Goal: Task Accomplishment & Management: Manage account settings

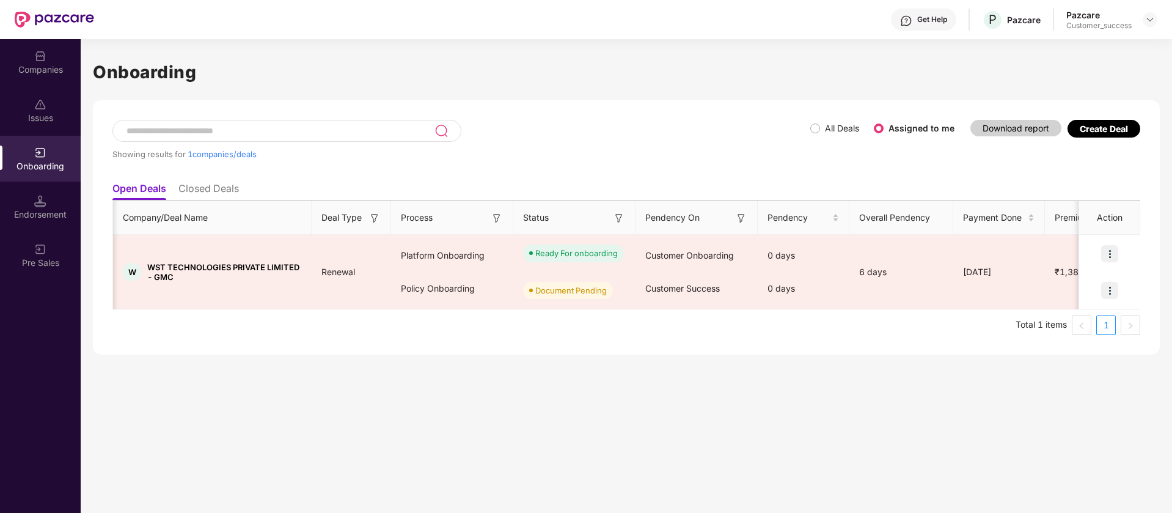
scroll to position [0, 676]
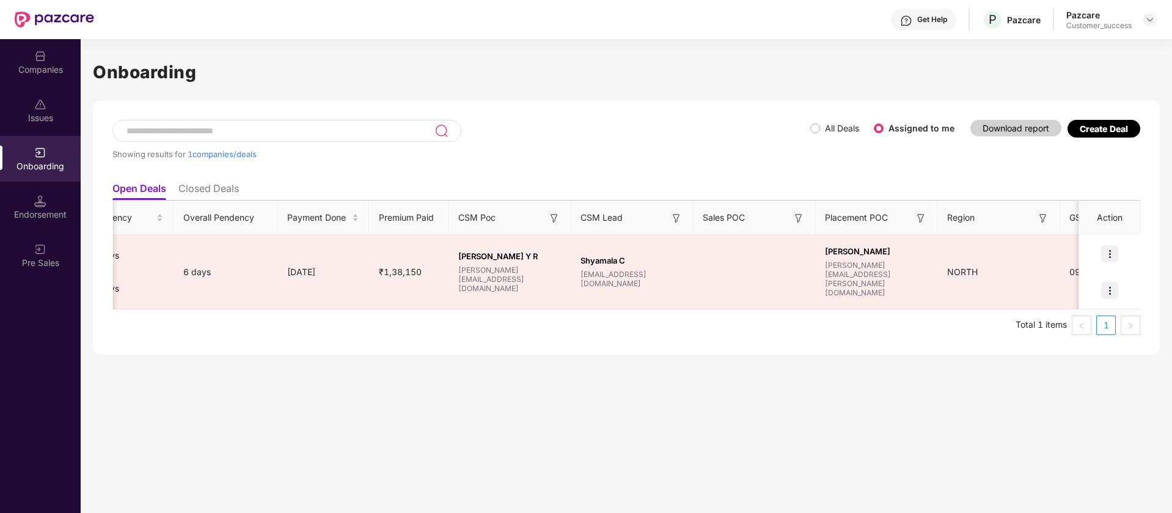
click at [54, 83] on div "Companies" at bounding box center [40, 62] width 81 height 46
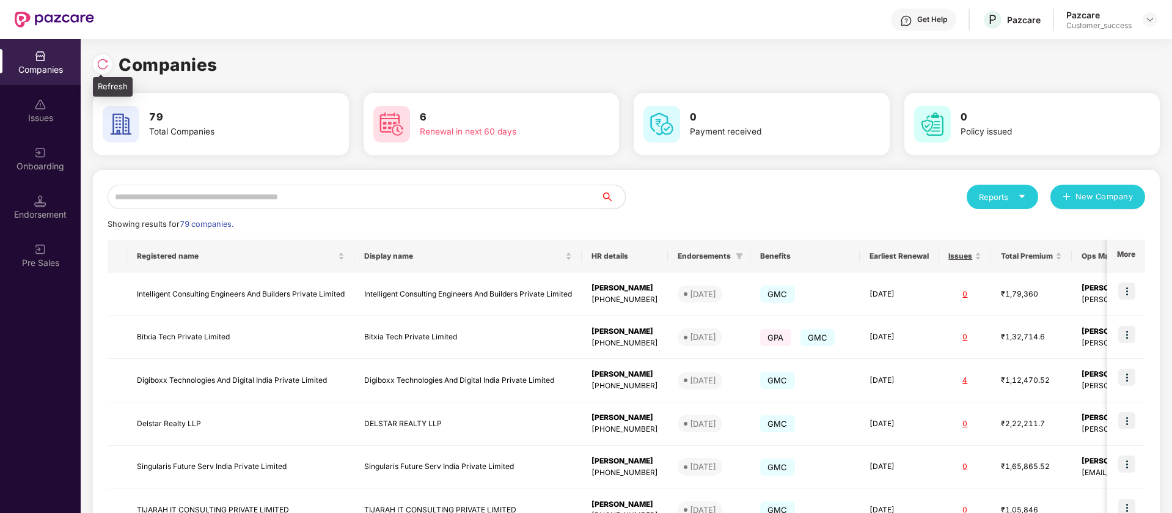
click at [103, 63] on img at bounding box center [103, 64] width 12 height 12
click at [211, 205] on input "text" at bounding box center [354, 197] width 493 height 24
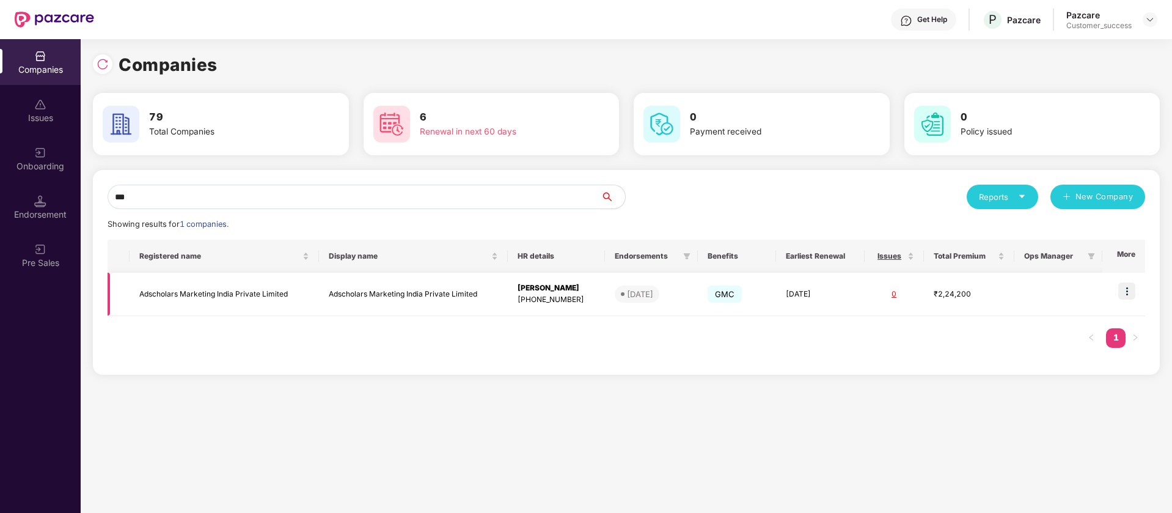
type input "***"
click at [1130, 290] on img at bounding box center [1126, 290] width 17 height 17
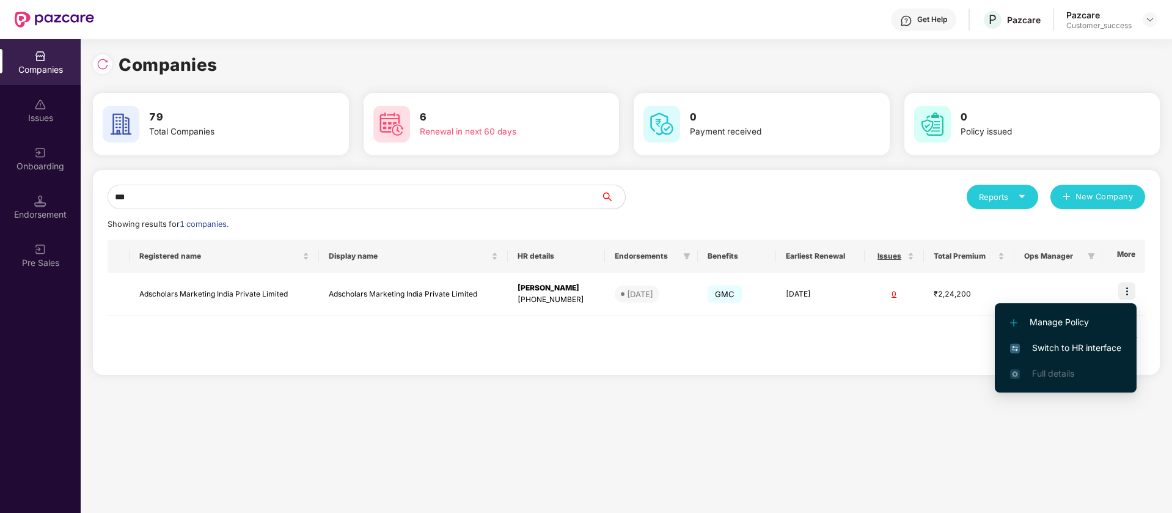
click at [1060, 351] on span "Switch to HR interface" at bounding box center [1065, 347] width 111 height 13
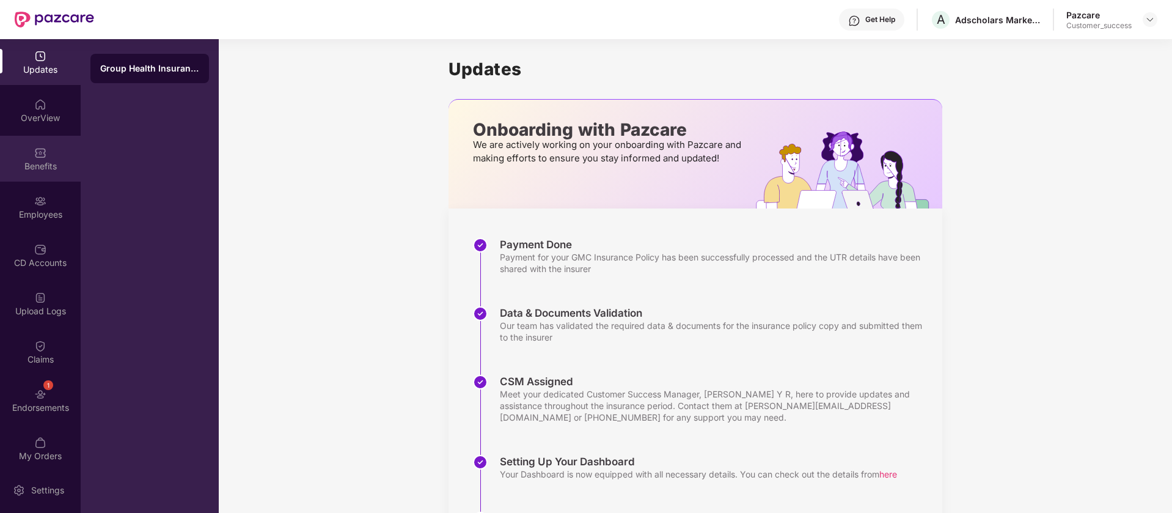
click at [34, 154] on img at bounding box center [40, 153] width 12 height 12
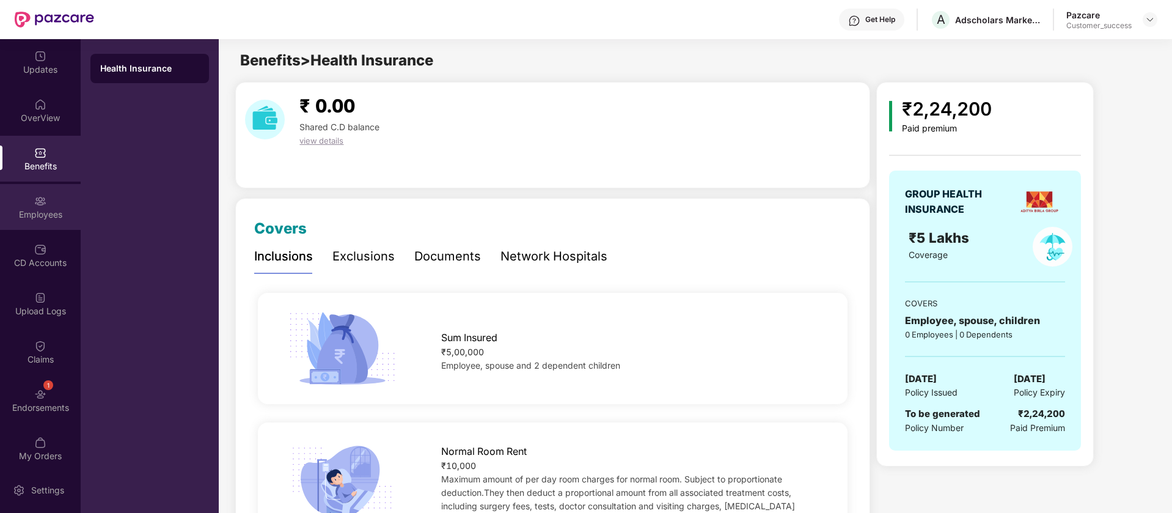
click at [38, 205] on img at bounding box center [40, 201] width 12 height 12
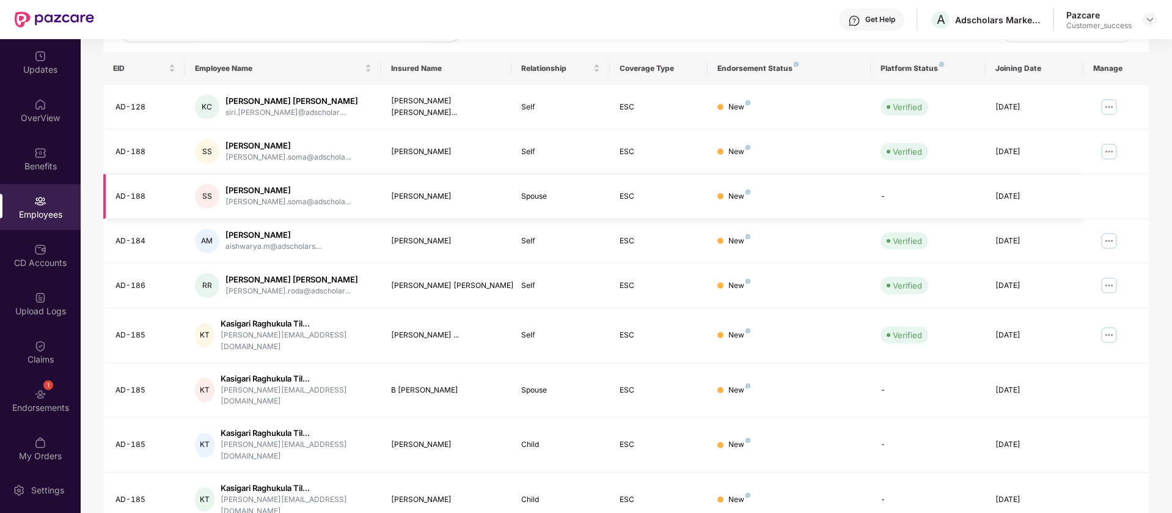
scroll to position [238, 0]
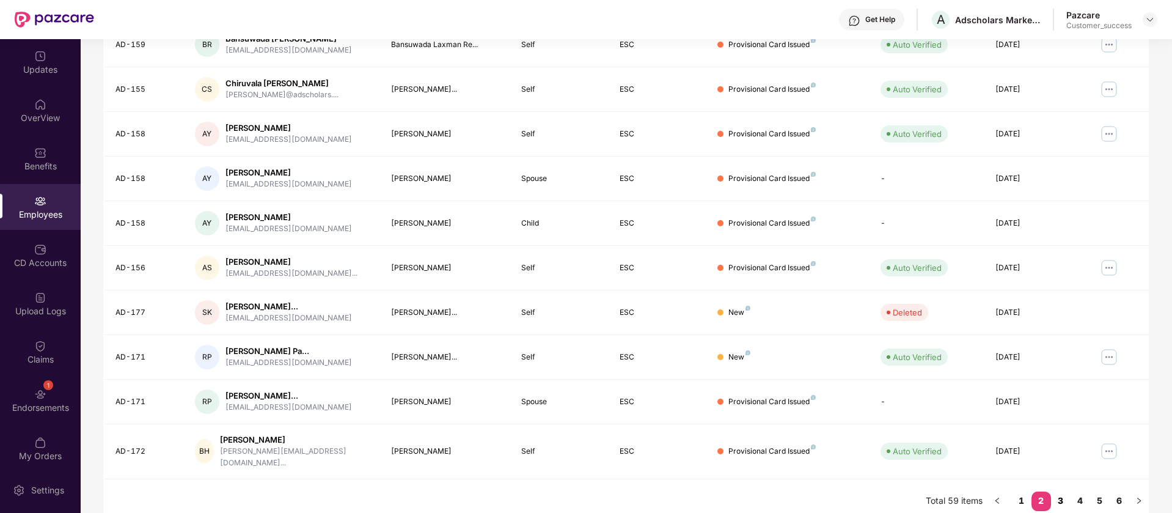
click at [1062, 492] on link "3" at bounding box center [1061, 500] width 20 height 18
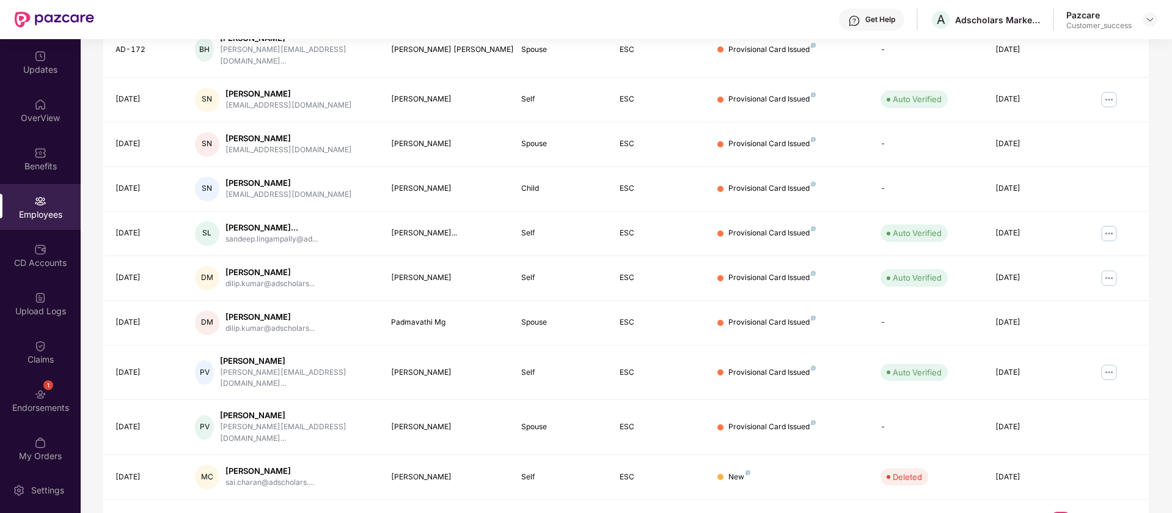
click at [1076, 511] on link "4" at bounding box center [1081, 520] width 20 height 18
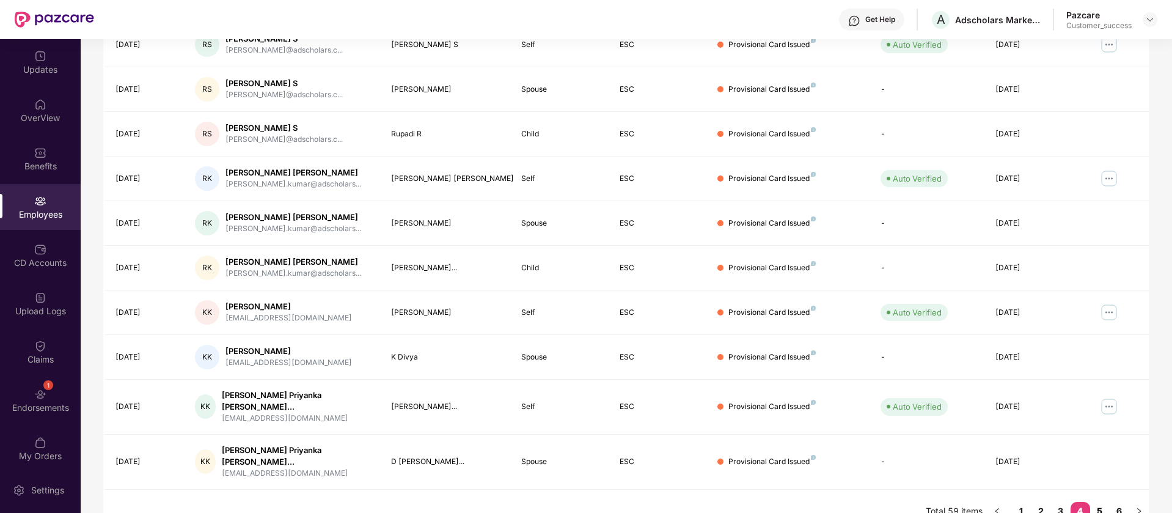
click at [1092, 502] on link "5" at bounding box center [1100, 511] width 20 height 18
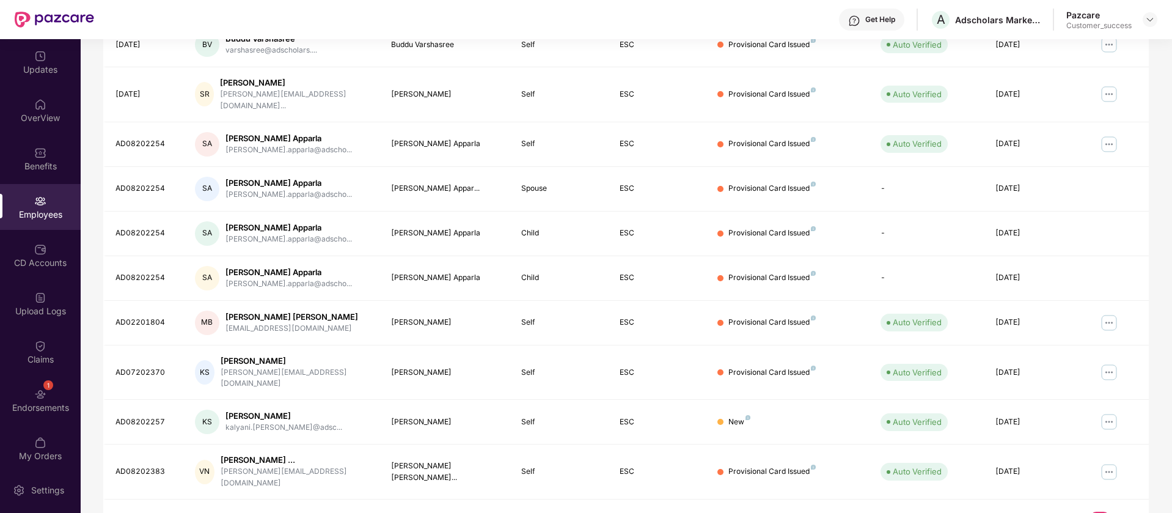
click at [1124, 511] on link "6" at bounding box center [1120, 520] width 20 height 18
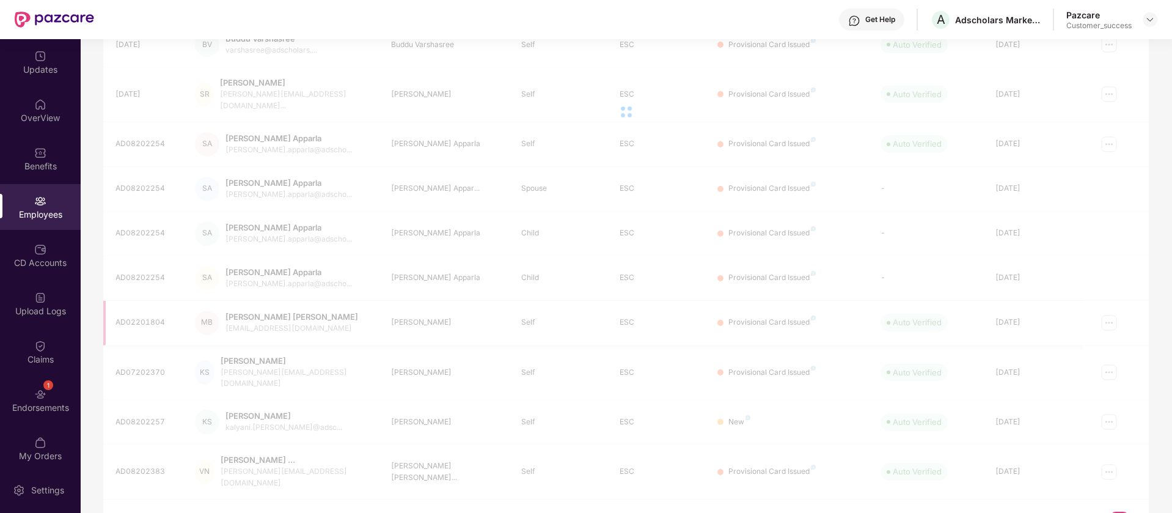
scroll to position [194, 0]
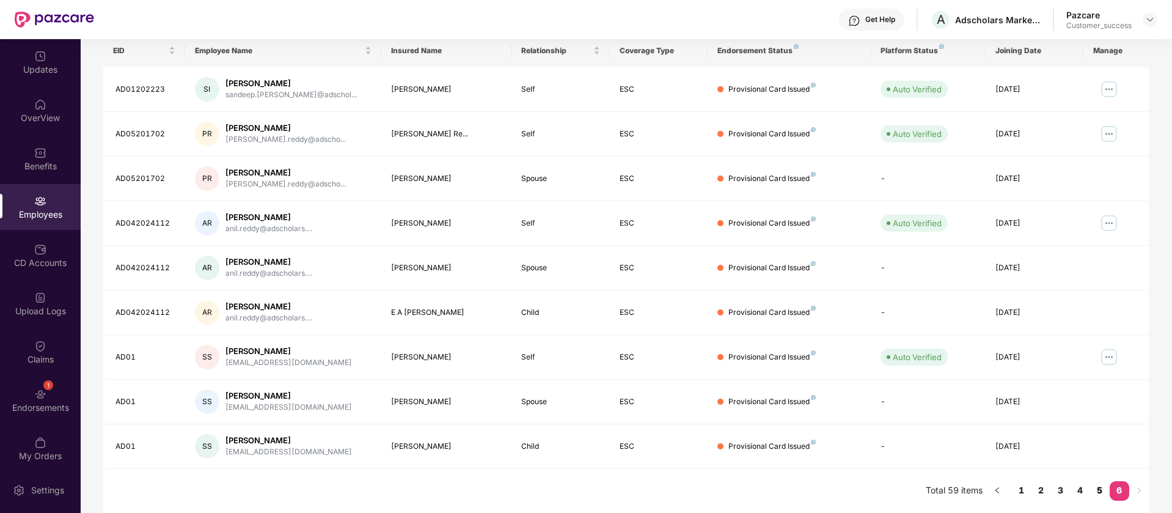
click at [1100, 492] on link "5" at bounding box center [1100, 490] width 20 height 18
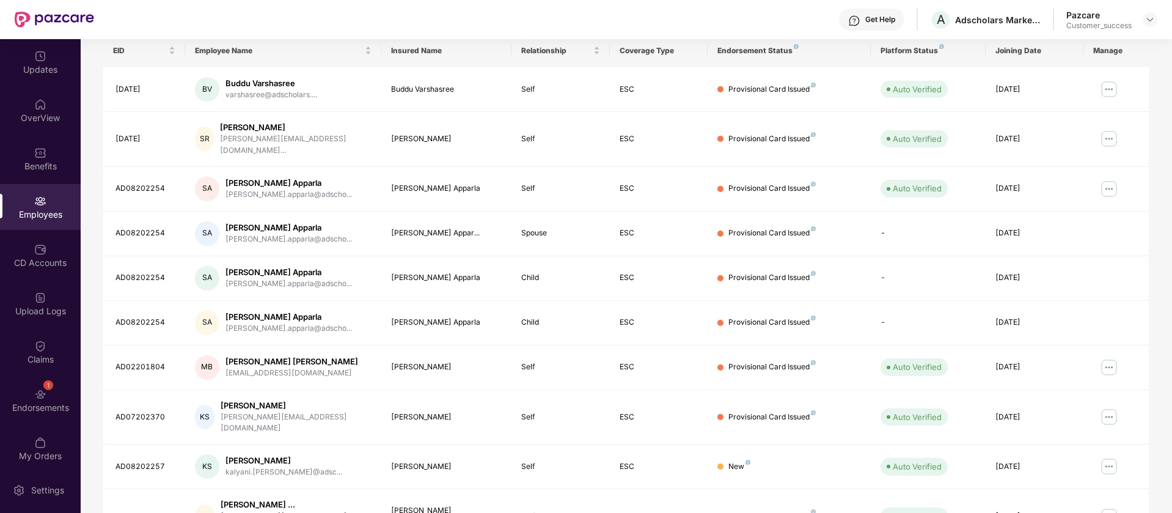
scroll to position [238, 0]
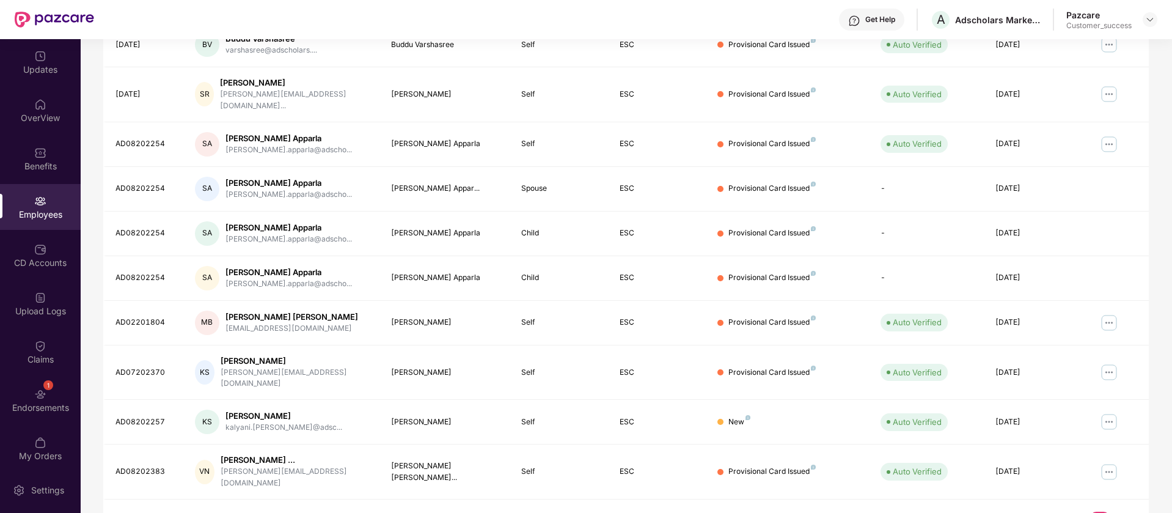
click at [1080, 511] on link "4" at bounding box center [1081, 520] width 20 height 18
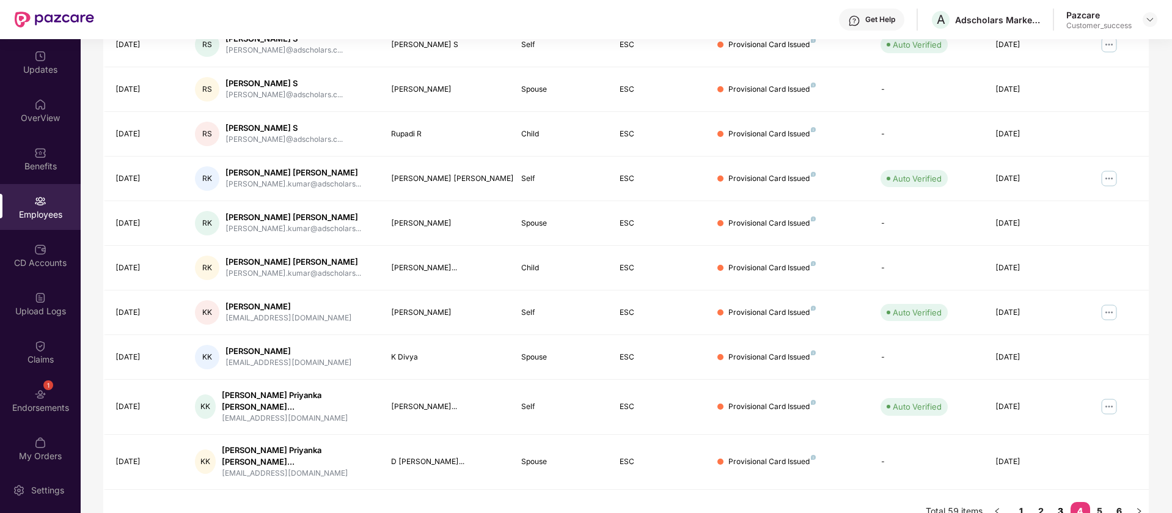
click at [1064, 502] on link "3" at bounding box center [1061, 511] width 20 height 18
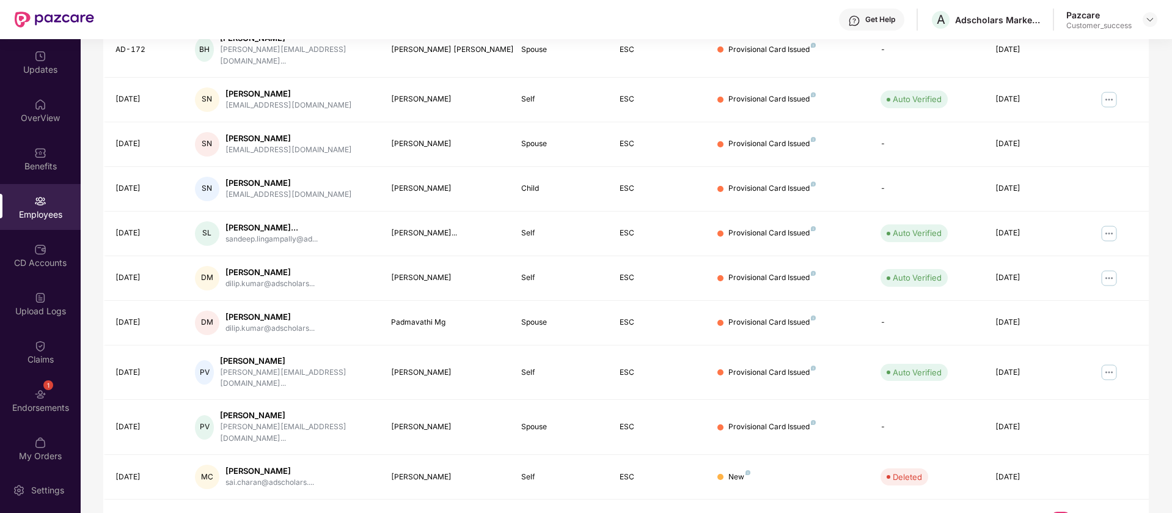
click at [1041, 511] on link "2" at bounding box center [1041, 520] width 20 height 18
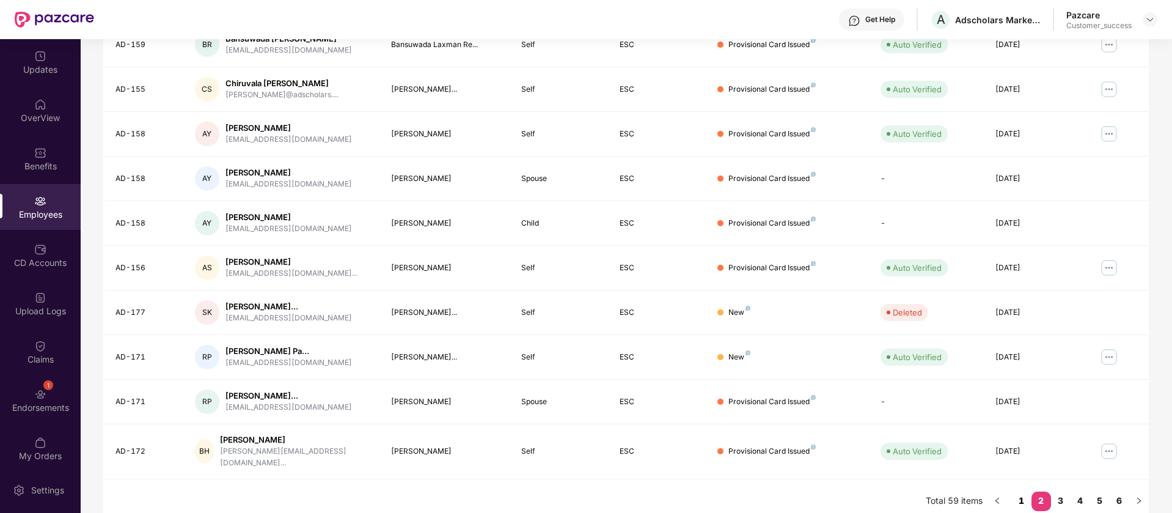
click at [1022, 491] on link "1" at bounding box center [1022, 500] width 20 height 18
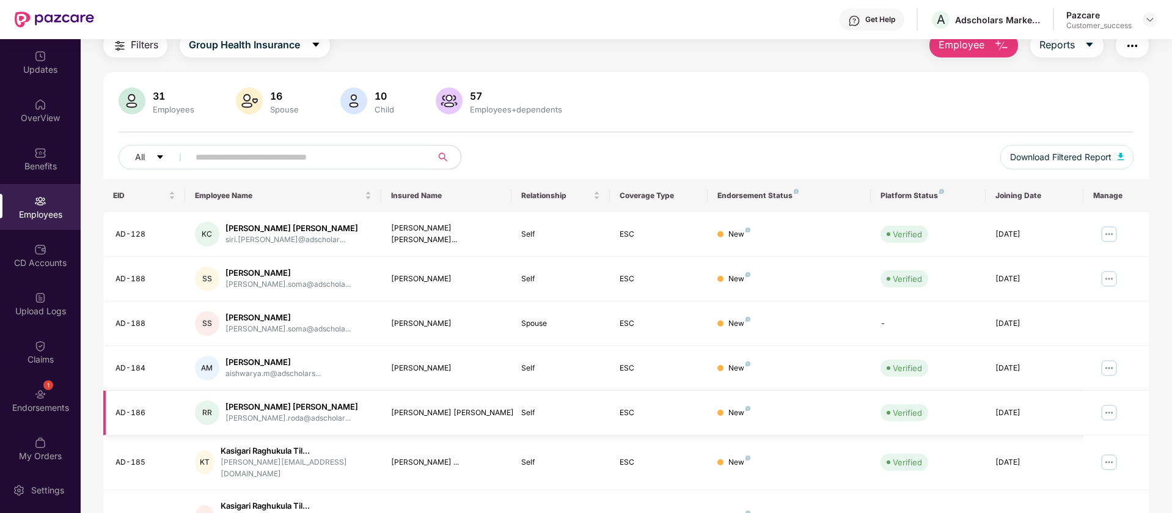
scroll to position [48, 0]
click at [266, 46] on span "Group Health Insurance" at bounding box center [244, 45] width 111 height 15
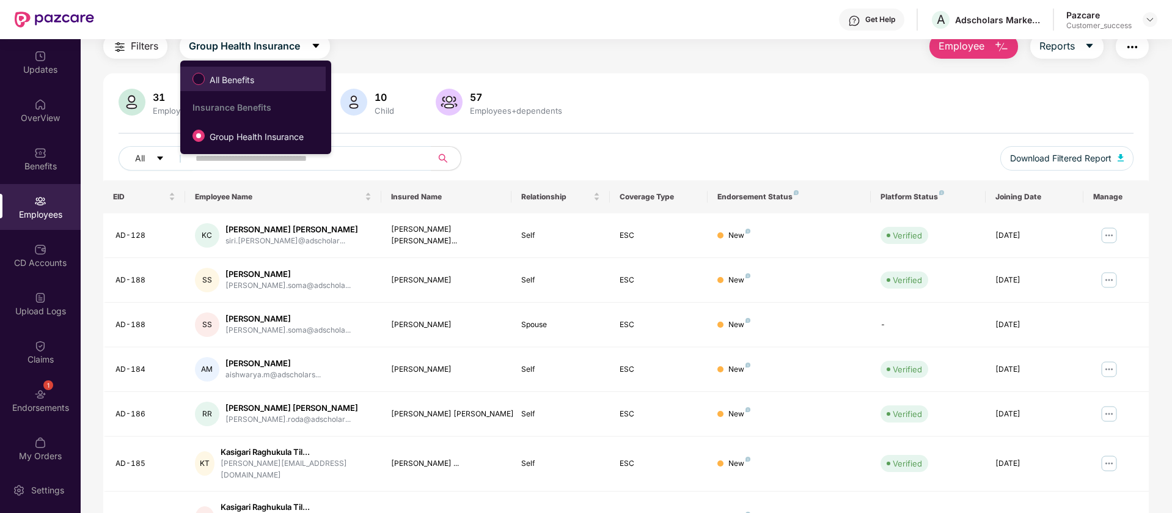
click at [236, 75] on span "All Benefits" at bounding box center [232, 79] width 54 height 13
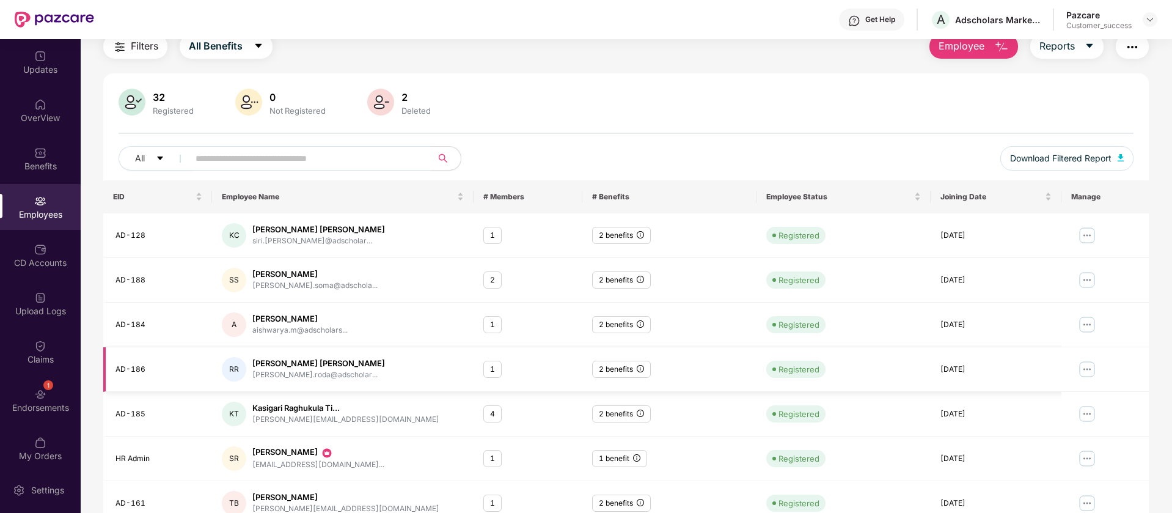
scroll to position [238, 0]
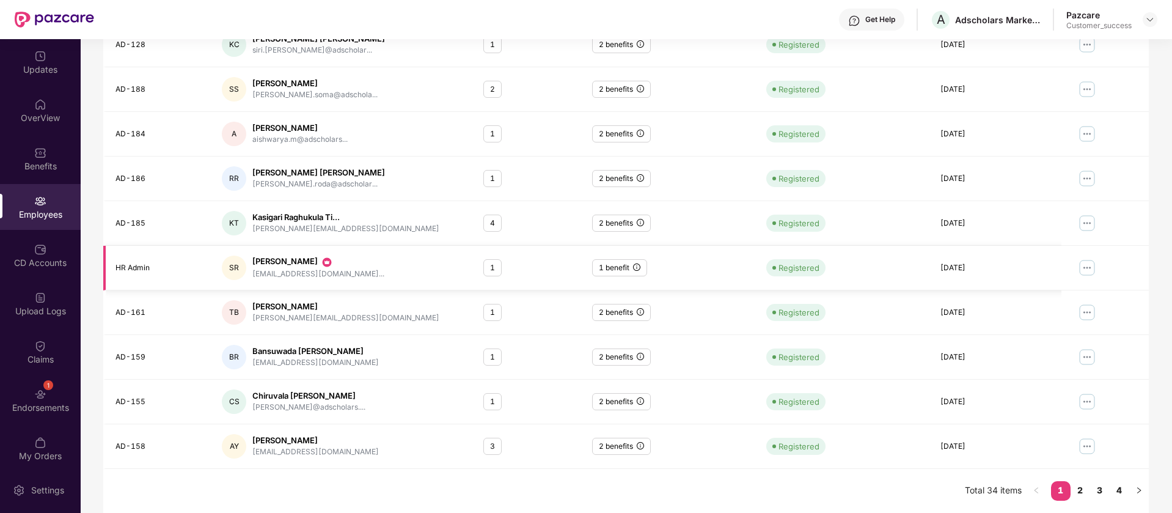
click at [1083, 267] on img at bounding box center [1087, 268] width 20 height 20
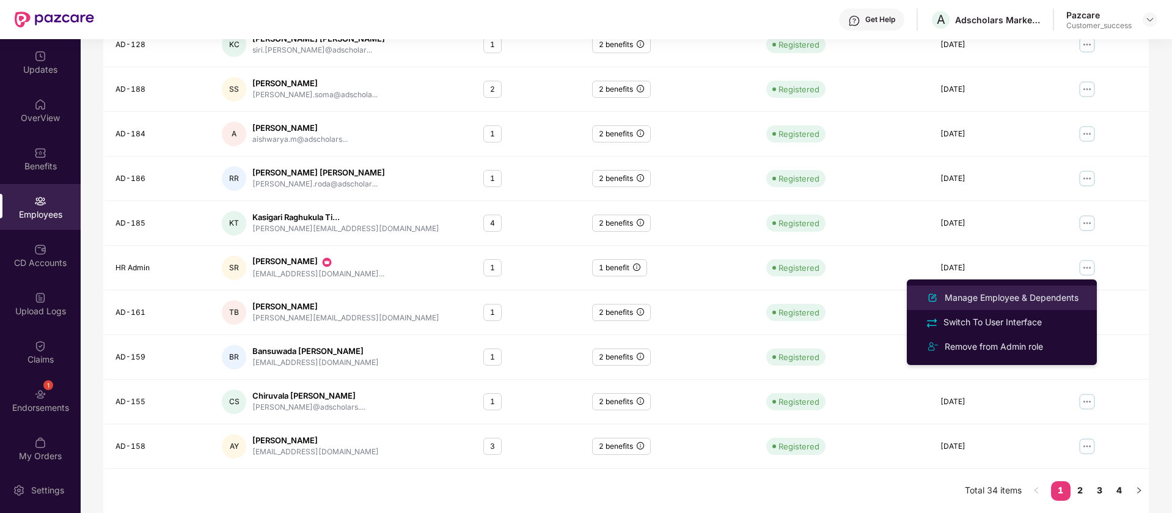
click at [1010, 296] on div "Manage Employee & Dependents" at bounding box center [1011, 297] width 139 height 13
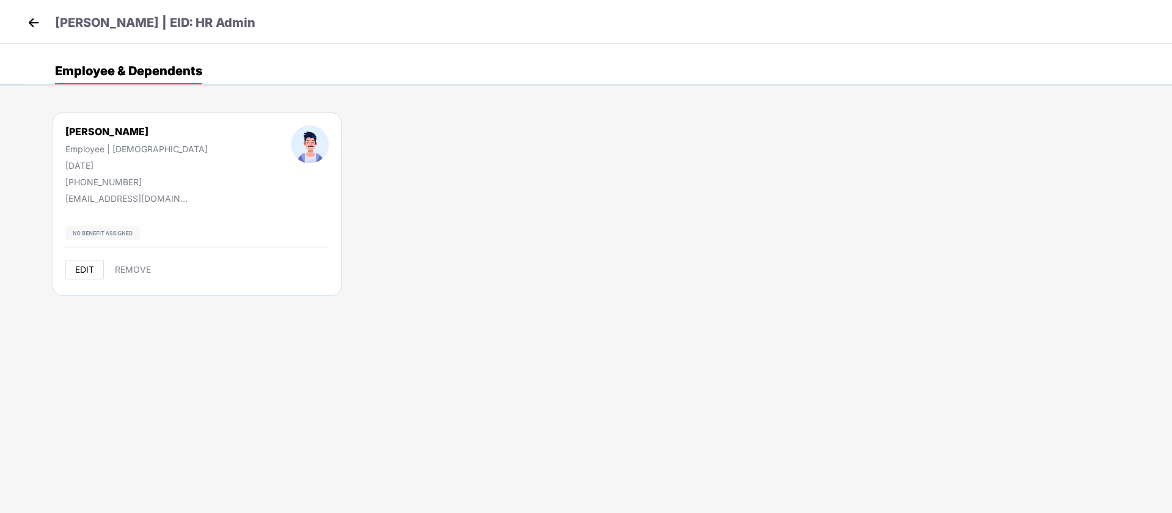
click at [84, 267] on span "EDIT" at bounding box center [84, 270] width 19 height 10
select select "****"
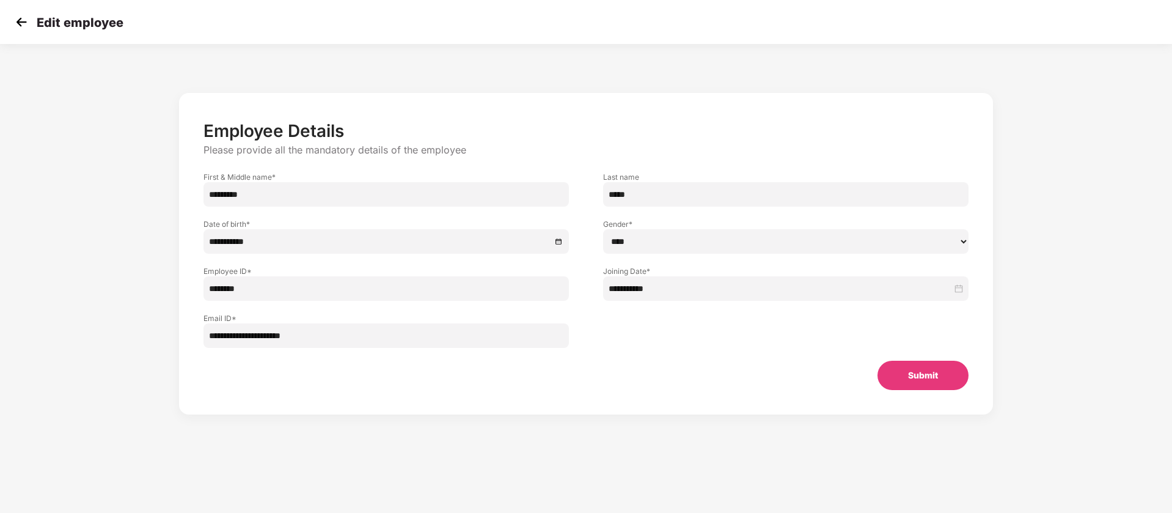
click at [401, 339] on input "**********" at bounding box center [385, 335] width 365 height 24
paste input "****"
type input "**********"
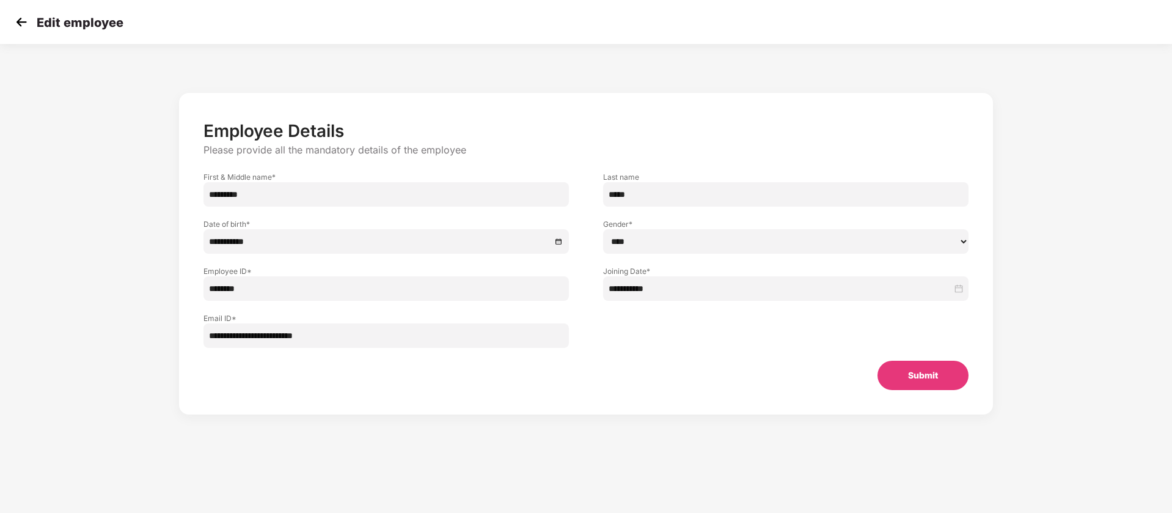
click at [918, 368] on button "Submit" at bounding box center [922, 375] width 91 height 29
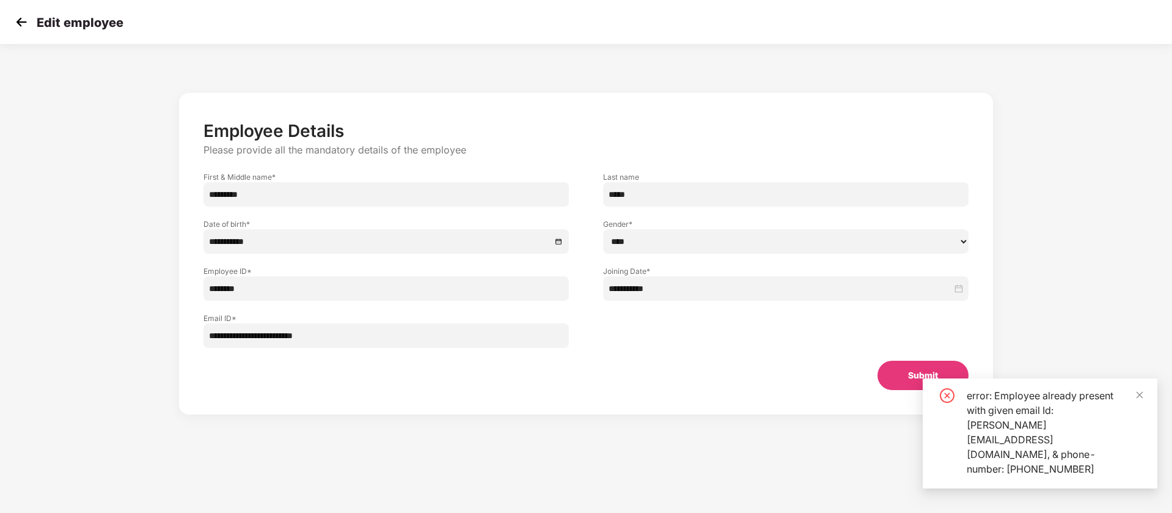
click at [997, 429] on div "error: Employee already present with given email Id: [PERSON_NAME][EMAIL_ADDRES…" at bounding box center [1055, 432] width 176 height 88
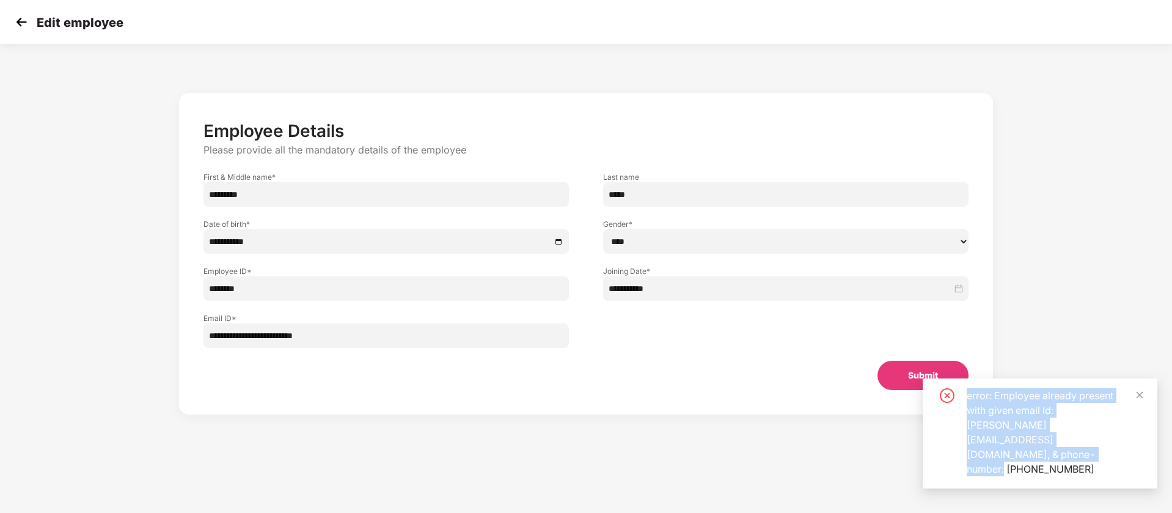
click at [997, 429] on div "error: Employee already present with given email Id: [PERSON_NAME][EMAIL_ADDRES…" at bounding box center [1055, 432] width 176 height 88
copy div "error: Employee already present with given email Id: [PERSON_NAME][EMAIL_ADDRES…"
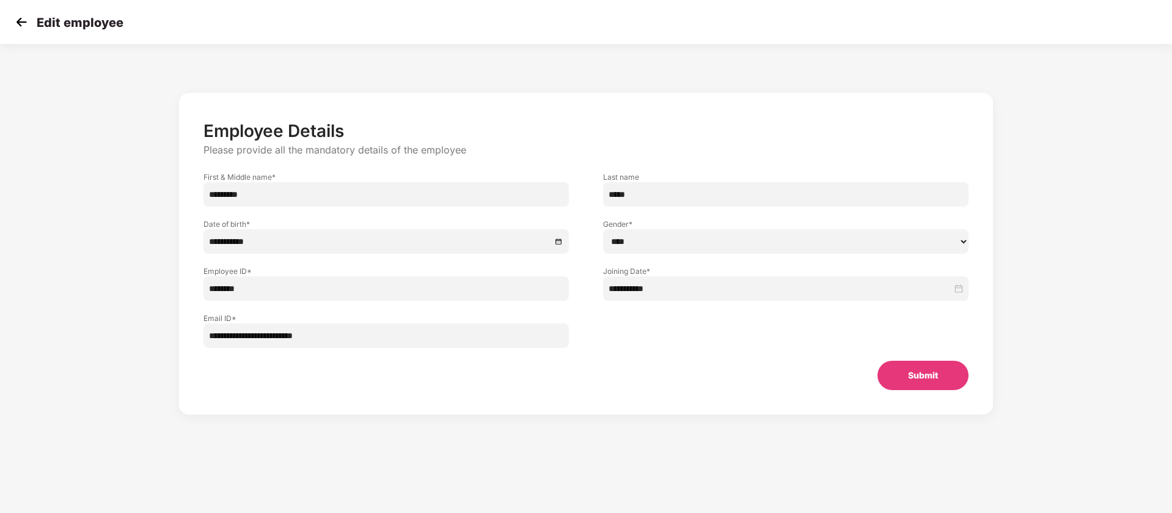
click at [26, 23] on img at bounding box center [21, 22] width 18 height 18
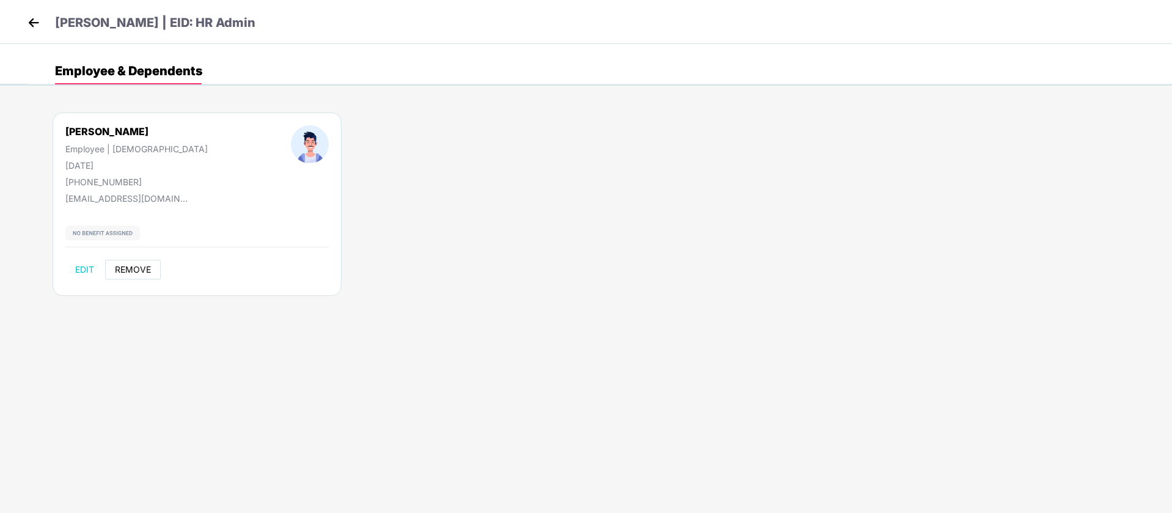
click at [135, 272] on span "REMOVE" at bounding box center [133, 270] width 36 height 10
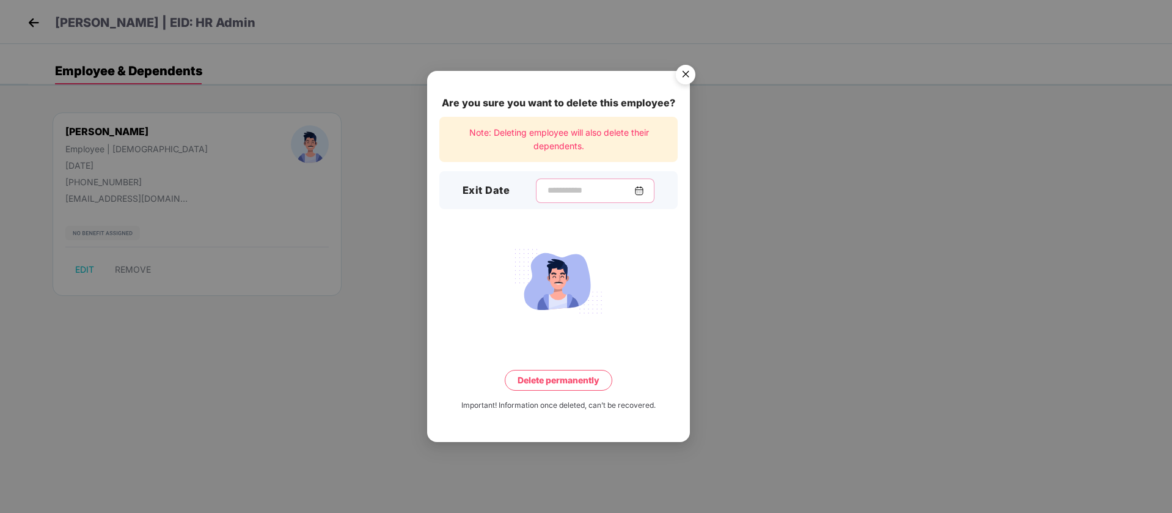
click at [598, 186] on input at bounding box center [590, 190] width 88 height 13
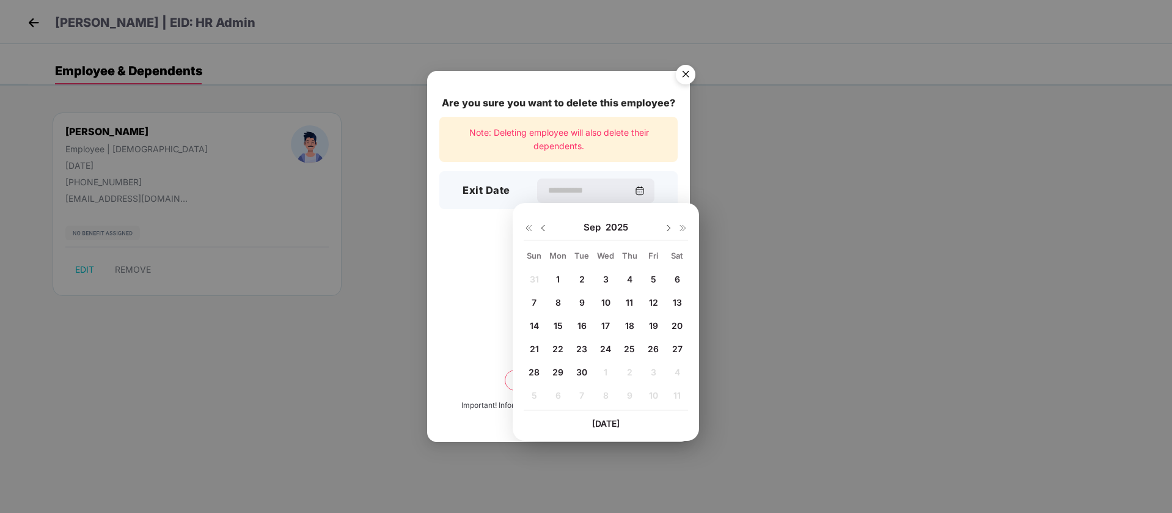
click at [577, 378] on div "30" at bounding box center [582, 372] width 18 height 18
type input "**********"
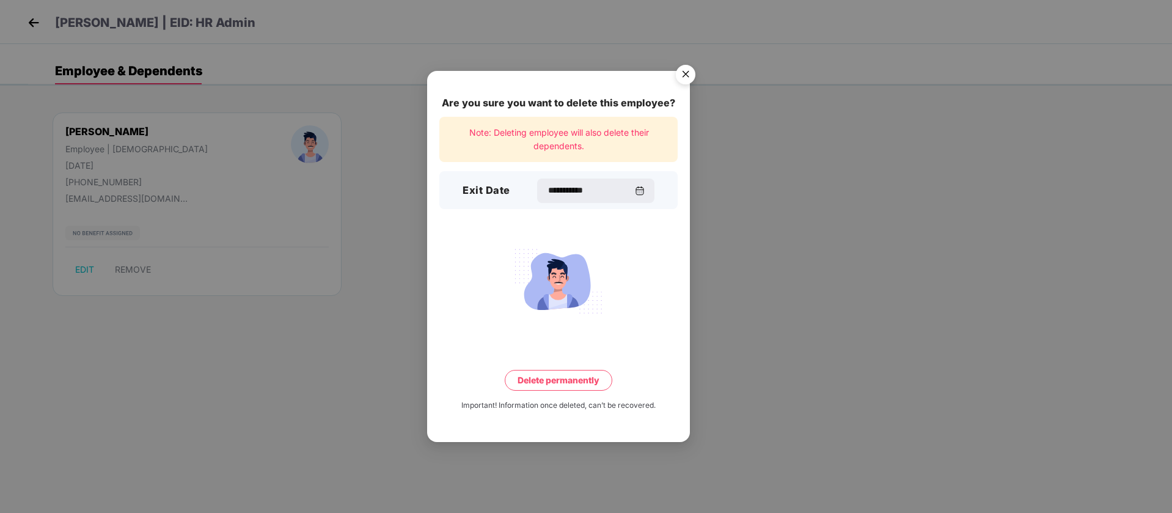
click at [572, 392] on div "**********" at bounding box center [558, 256] width 263 height 371
click at [572, 376] on button "Delete permanently" at bounding box center [559, 380] width 108 height 21
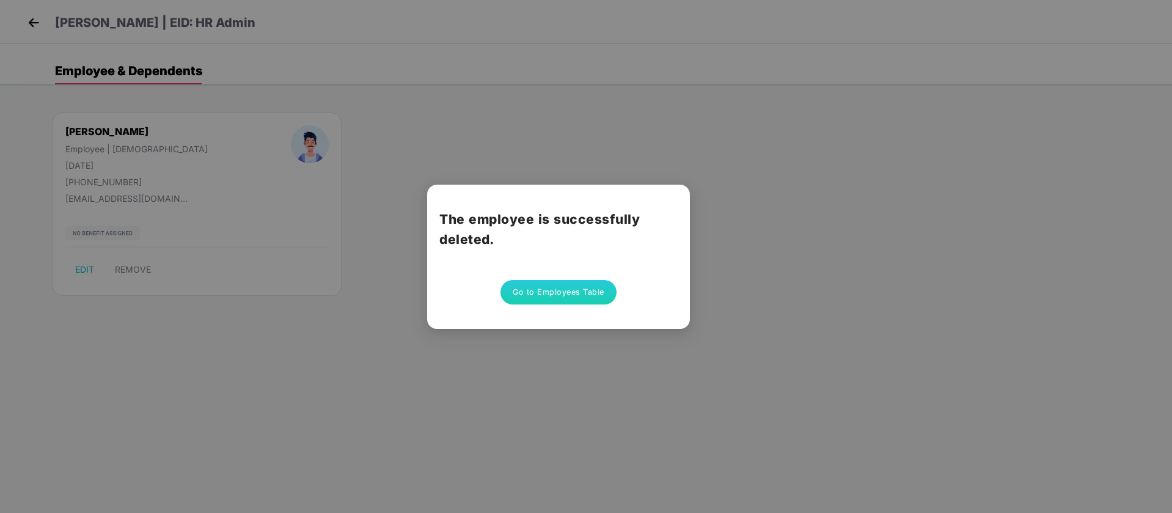
click at [530, 282] on button "Go to Employees Table" at bounding box center [558, 292] width 116 height 24
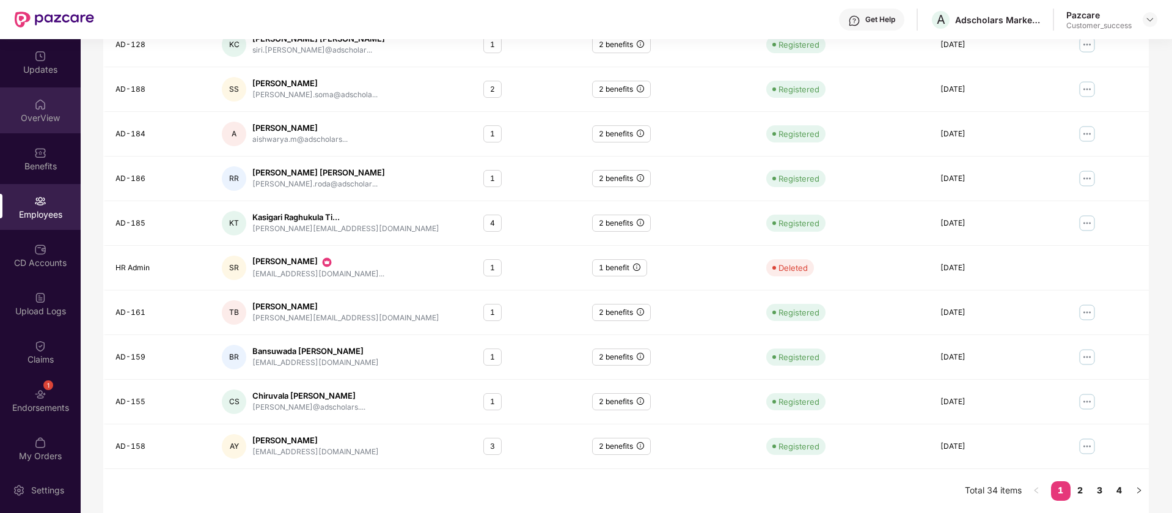
click at [40, 106] on img at bounding box center [40, 104] width 12 height 12
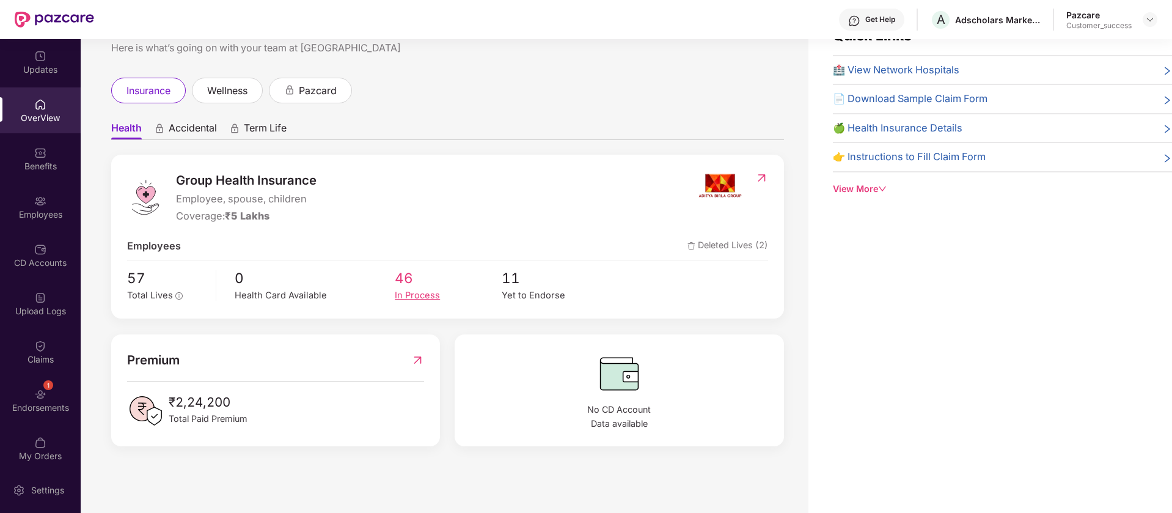
scroll to position [0, 0]
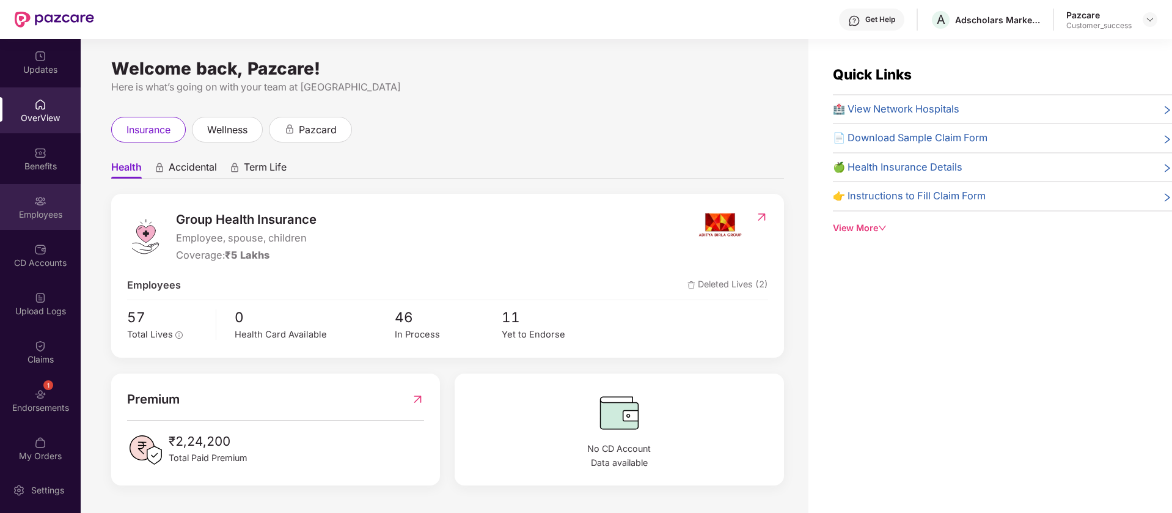
click at [29, 200] on div "Employees" at bounding box center [40, 207] width 81 height 46
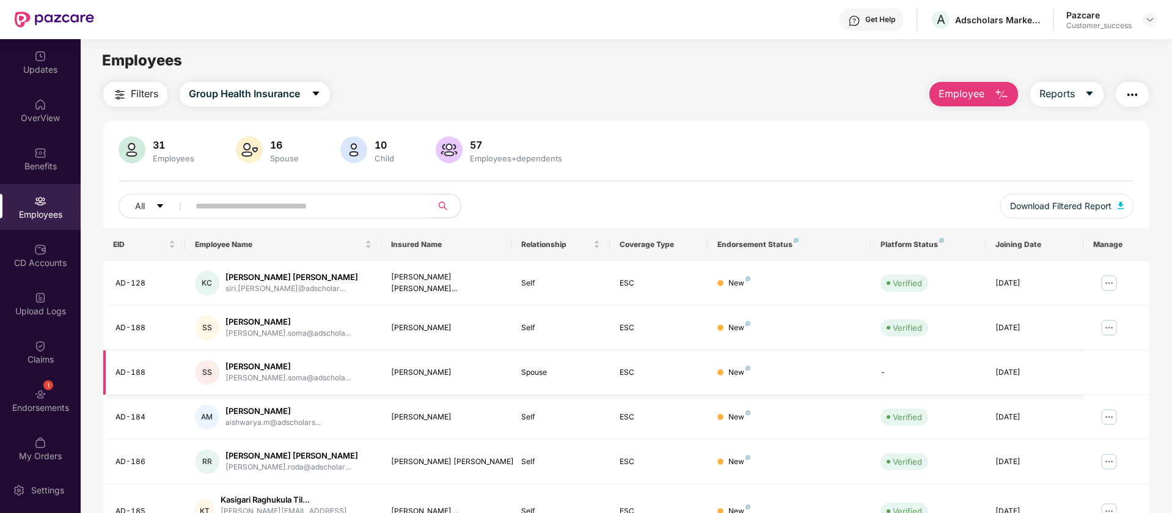
scroll to position [126, 0]
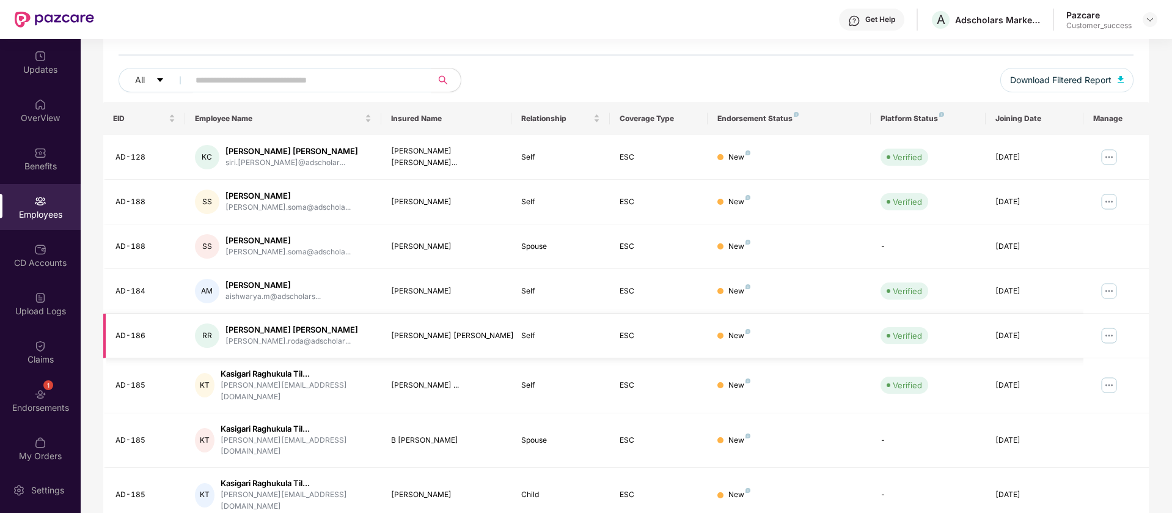
click at [1114, 337] on img at bounding box center [1109, 336] width 20 height 20
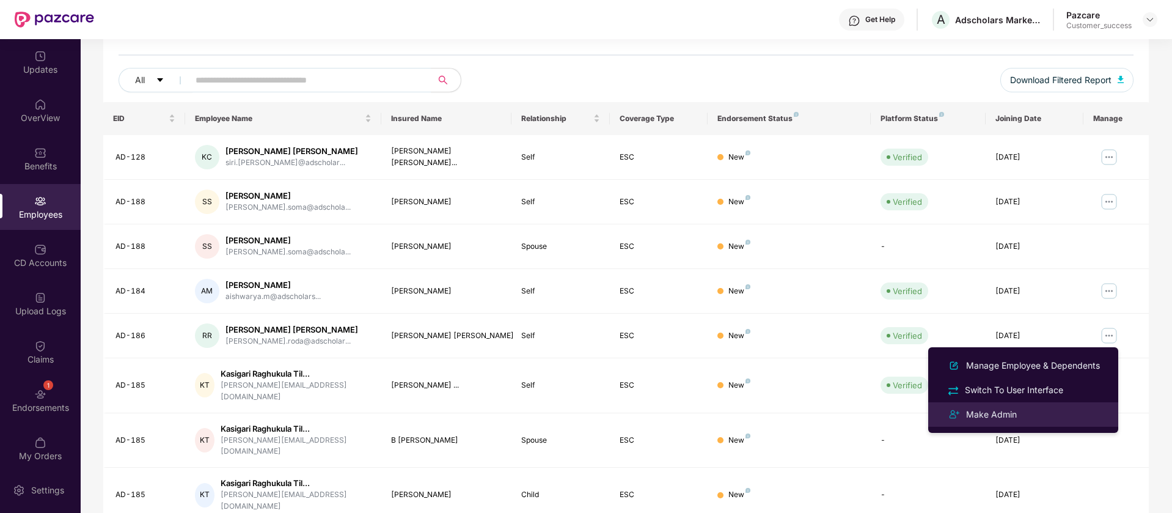
click at [1060, 418] on div "Make Admin" at bounding box center [1023, 414] width 158 height 15
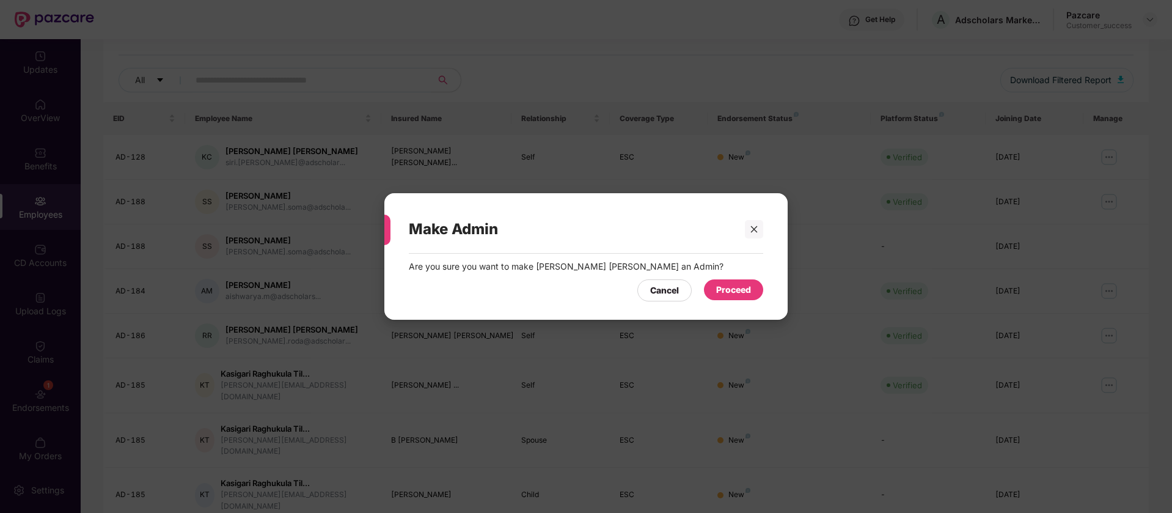
click at [720, 291] on div "Proceed" at bounding box center [733, 289] width 35 height 13
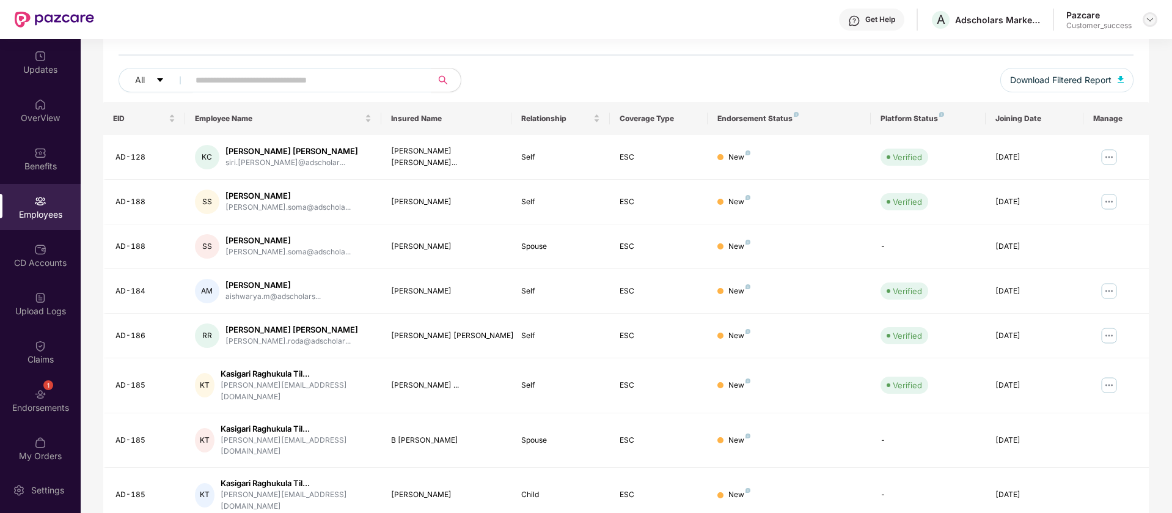
click at [1154, 18] on img at bounding box center [1150, 20] width 10 height 10
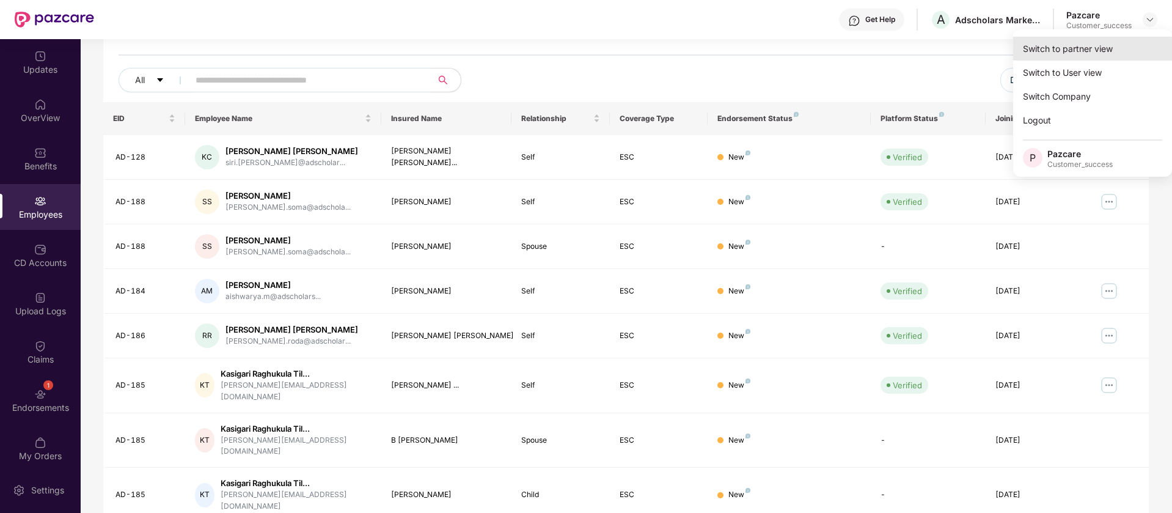
click at [1102, 51] on div "Switch to partner view" at bounding box center [1092, 49] width 159 height 24
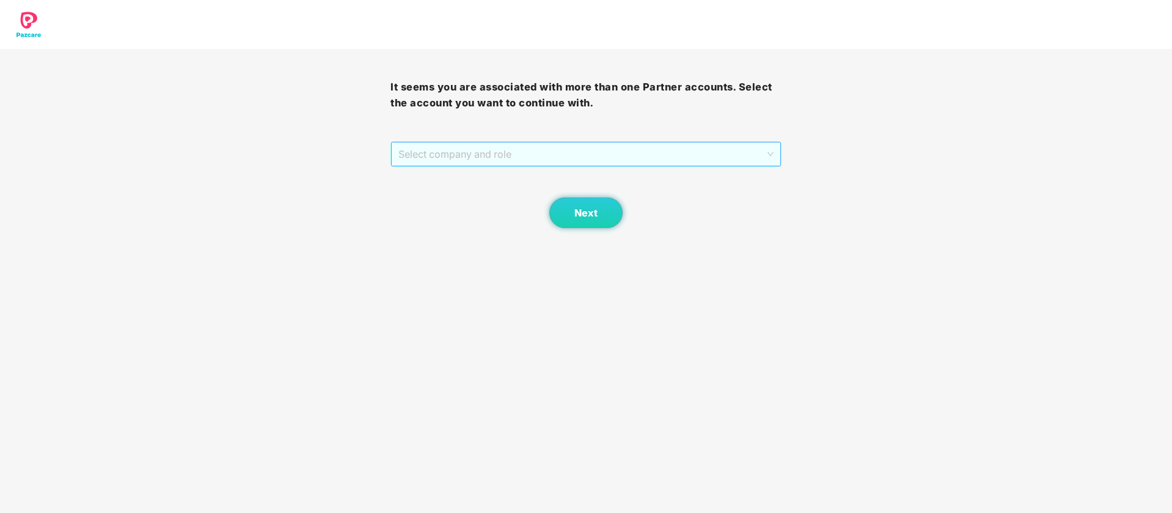
click at [652, 159] on span "Select company and role" at bounding box center [585, 153] width 375 height 23
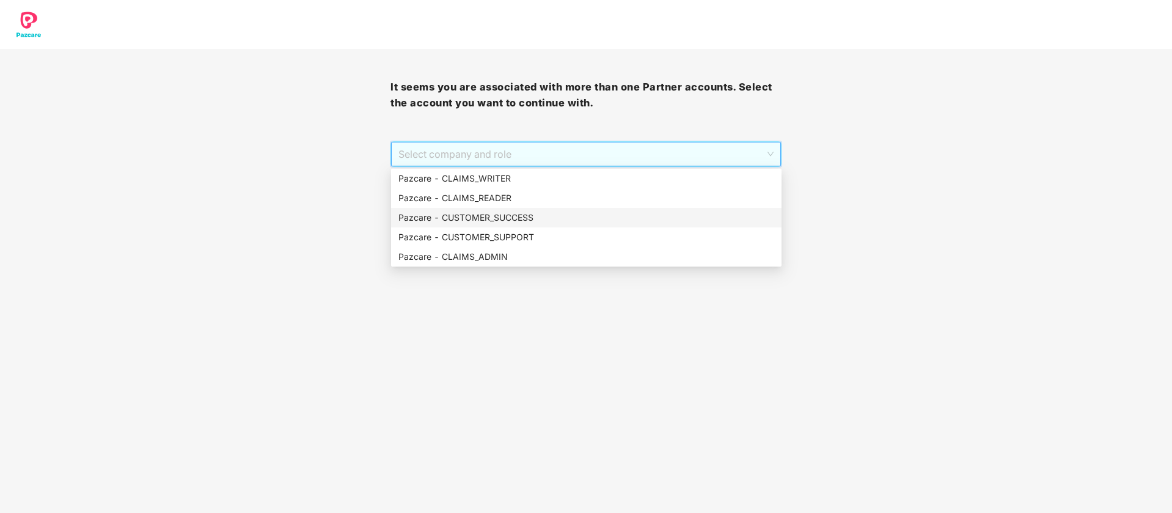
click at [582, 221] on div "Pazcare - CUSTOMER_SUCCESS" at bounding box center [586, 217] width 376 height 13
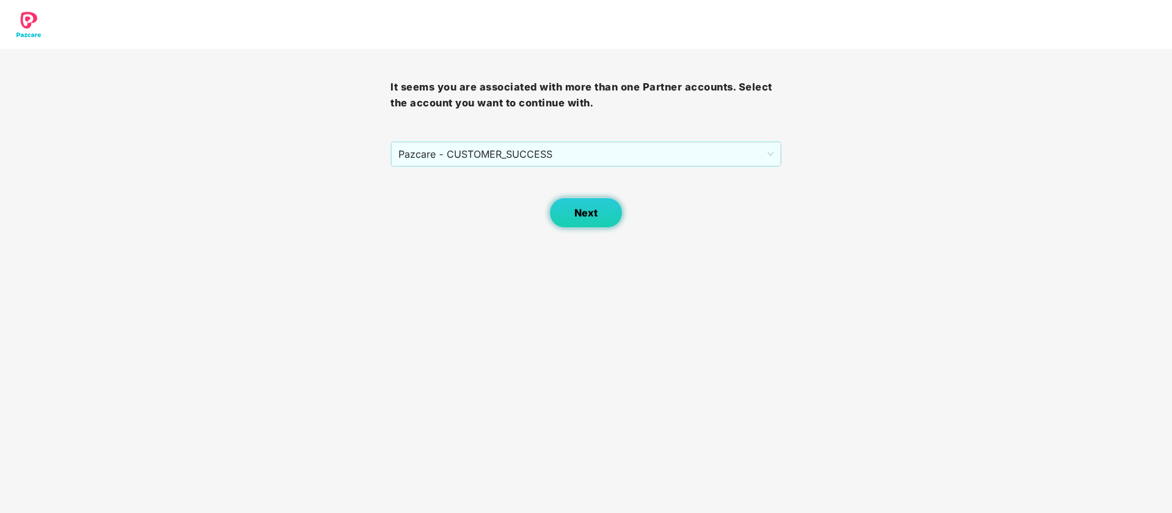
click at [571, 214] on button "Next" at bounding box center [585, 212] width 73 height 31
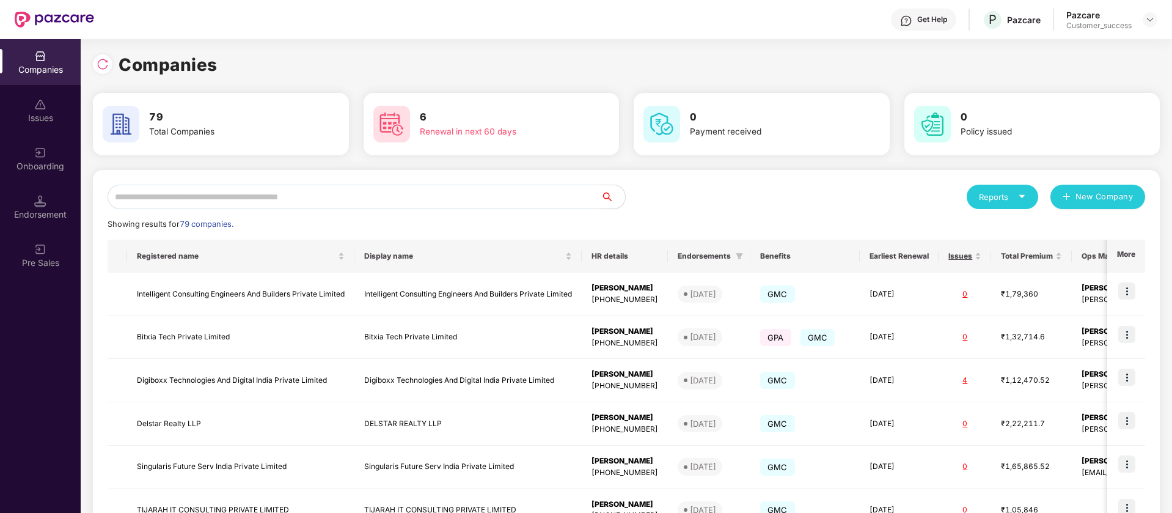
click at [374, 201] on input "text" at bounding box center [354, 197] width 493 height 24
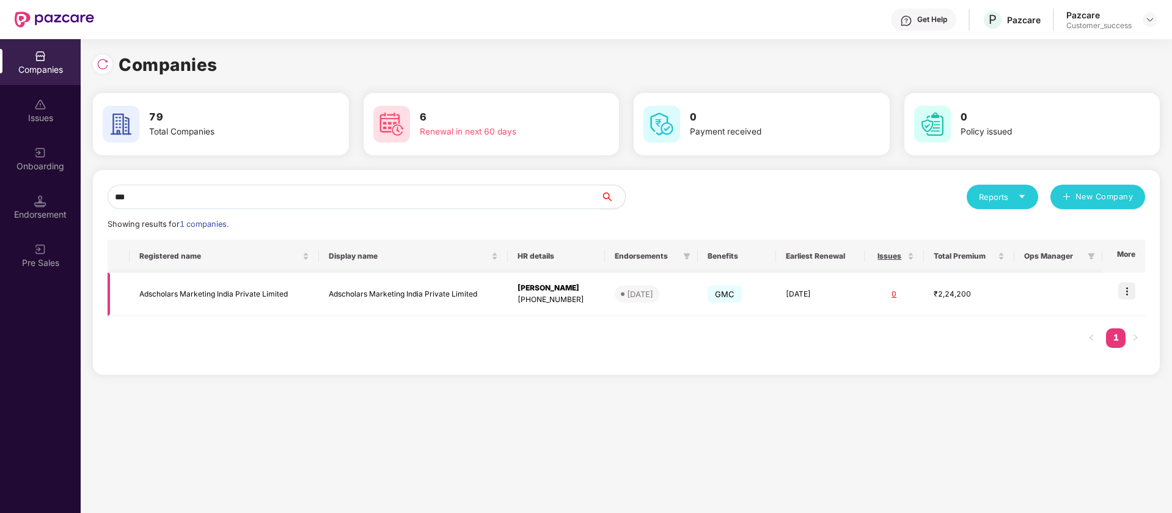
type input "***"
click at [1130, 298] on img at bounding box center [1126, 290] width 17 height 17
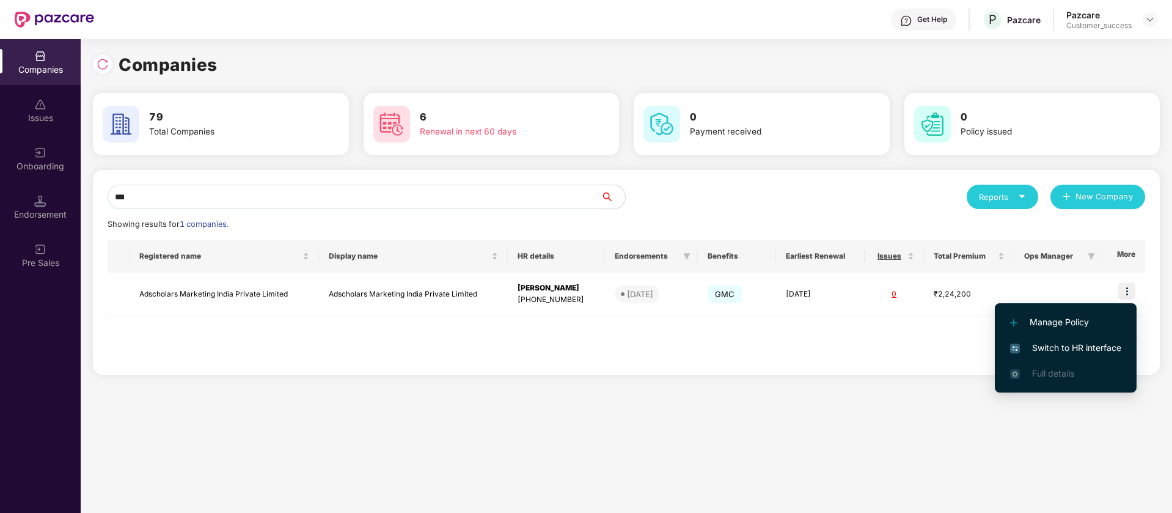
click at [1085, 349] on span "Switch to HR interface" at bounding box center [1065, 347] width 111 height 13
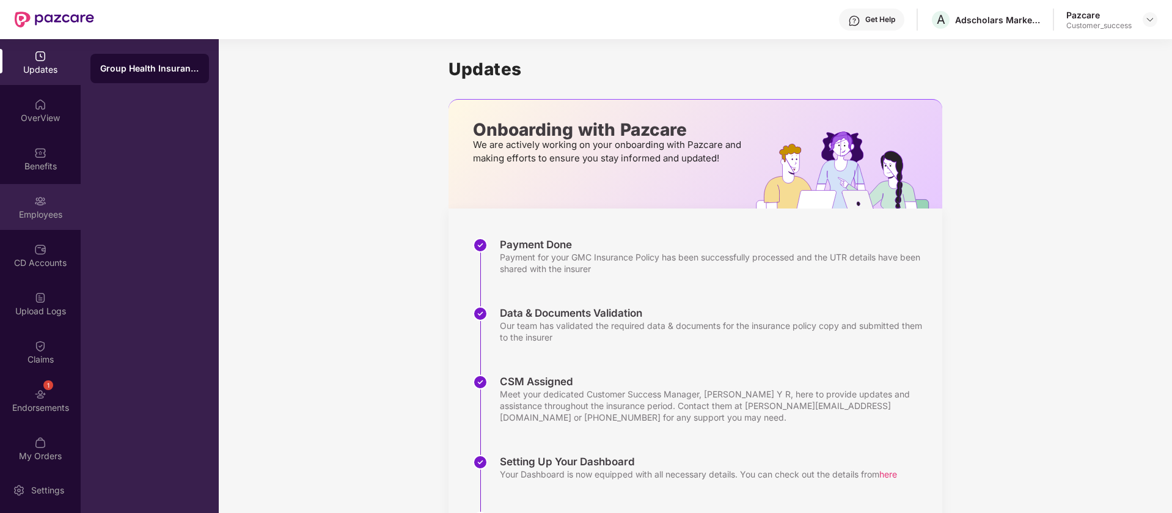
click at [42, 200] on img at bounding box center [40, 201] width 12 height 12
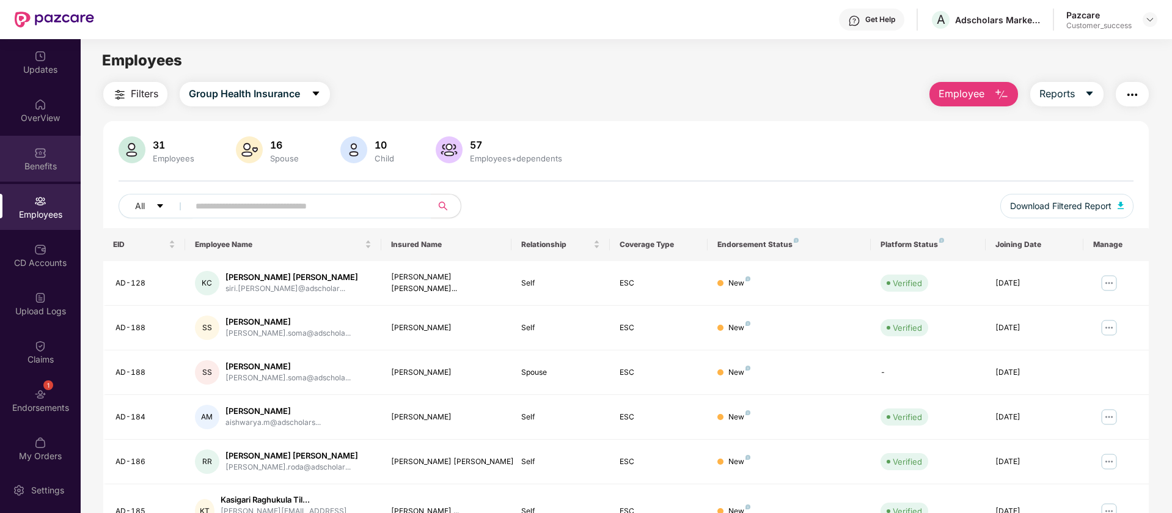
click at [48, 165] on div "Benefits" at bounding box center [40, 166] width 81 height 12
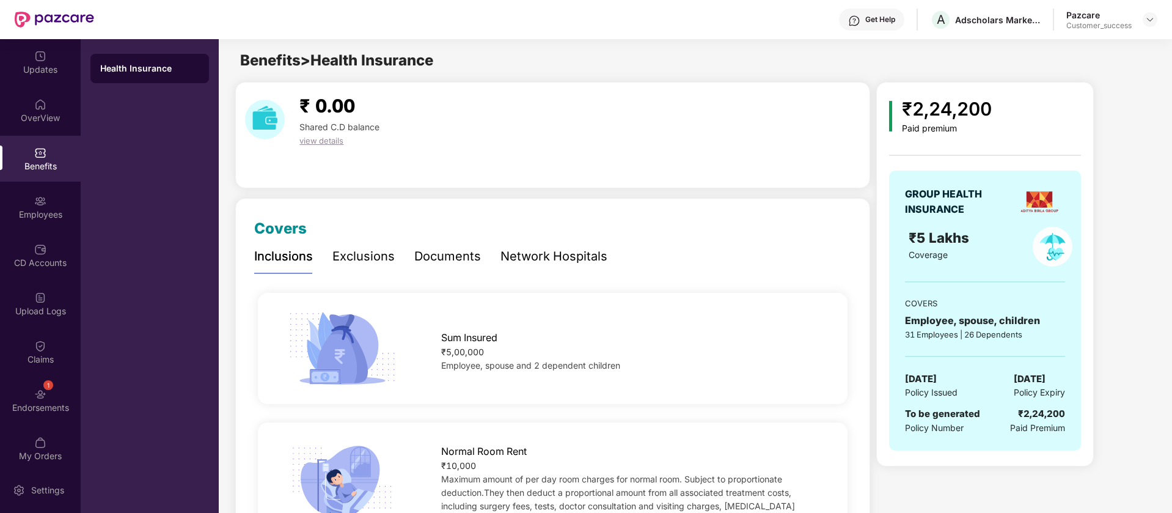
click at [48, 165] on div "Benefits" at bounding box center [40, 166] width 81 height 12
click at [1149, 21] on img at bounding box center [1150, 20] width 10 height 10
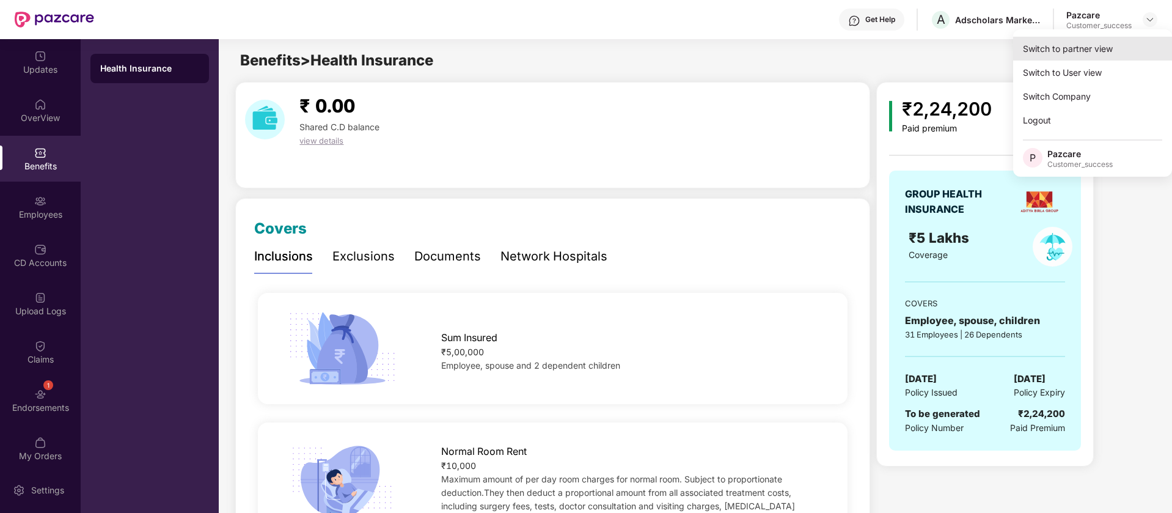
click at [1105, 50] on div "Switch to partner view" at bounding box center [1092, 49] width 159 height 24
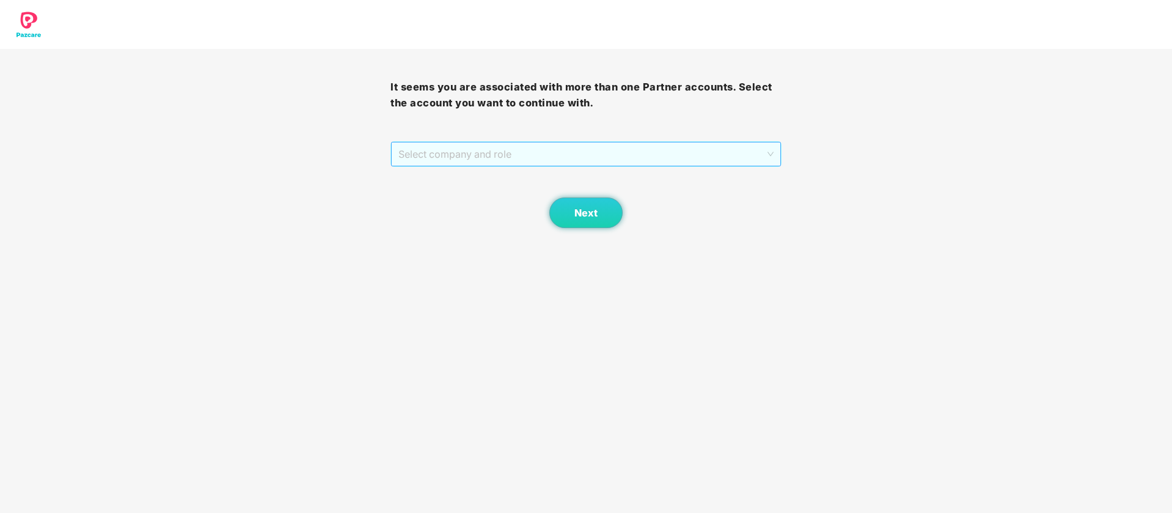
click at [722, 156] on span "Select company and role" at bounding box center [585, 153] width 375 height 23
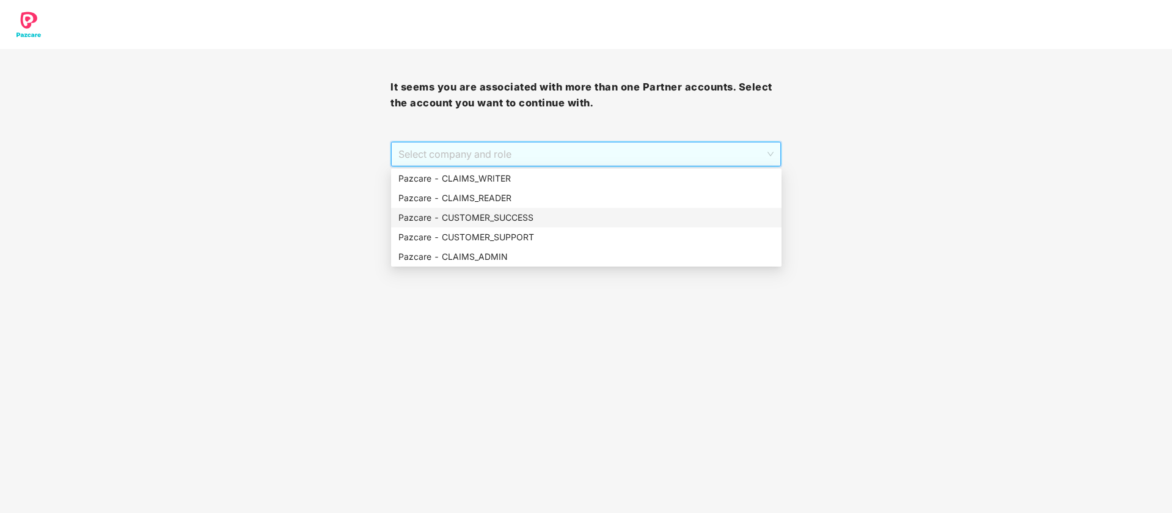
click at [646, 213] on div "Pazcare - CUSTOMER_SUCCESS" at bounding box center [586, 217] width 376 height 13
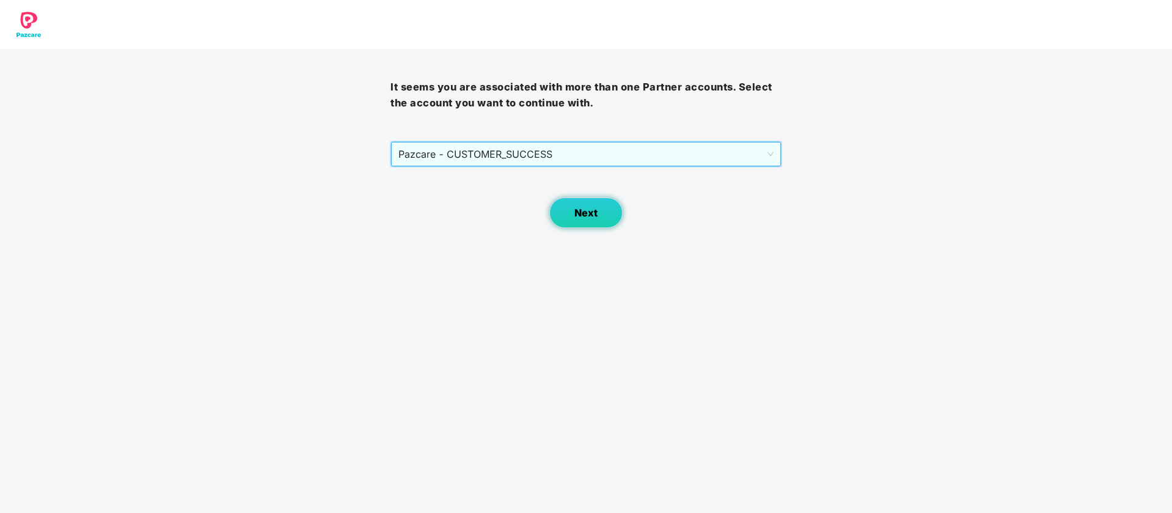
click at [598, 209] on button "Next" at bounding box center [585, 212] width 73 height 31
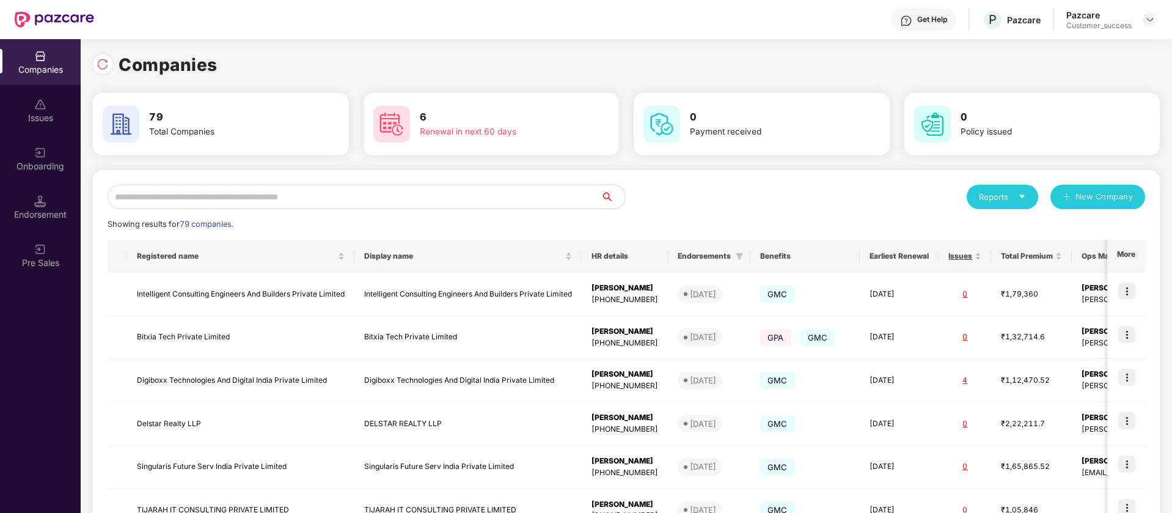
click at [394, 200] on input "text" at bounding box center [354, 197] width 493 height 24
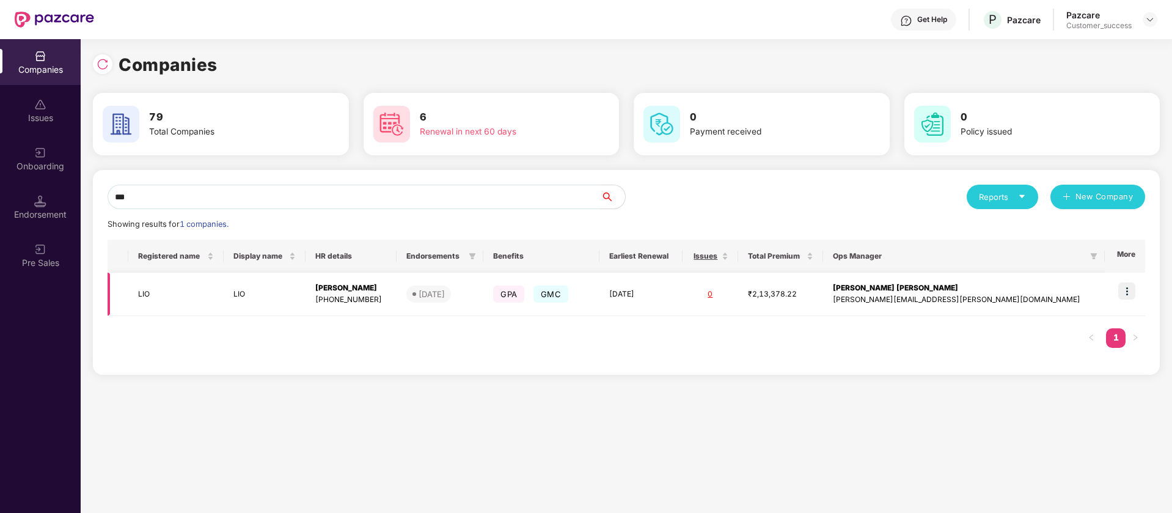
type input "***"
click at [1128, 293] on img at bounding box center [1126, 290] width 17 height 17
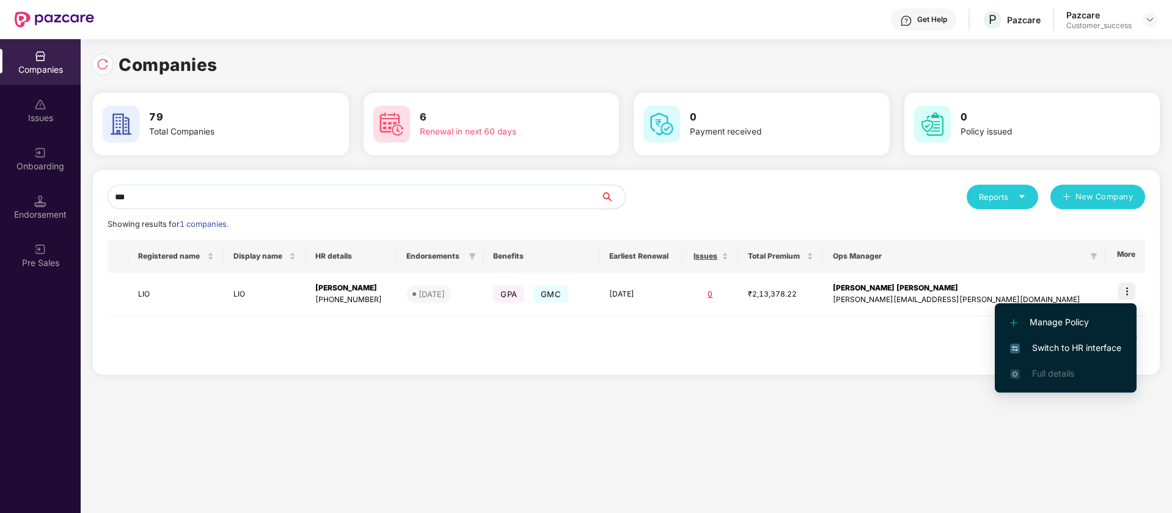
click at [1097, 350] on span "Switch to HR interface" at bounding box center [1065, 347] width 111 height 13
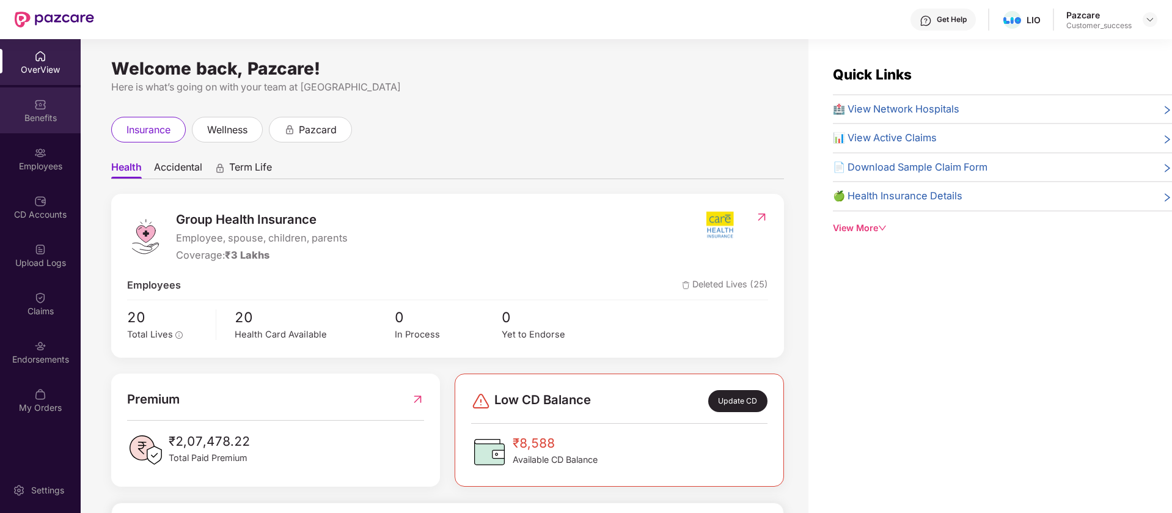
click at [37, 100] on img at bounding box center [40, 104] width 12 height 12
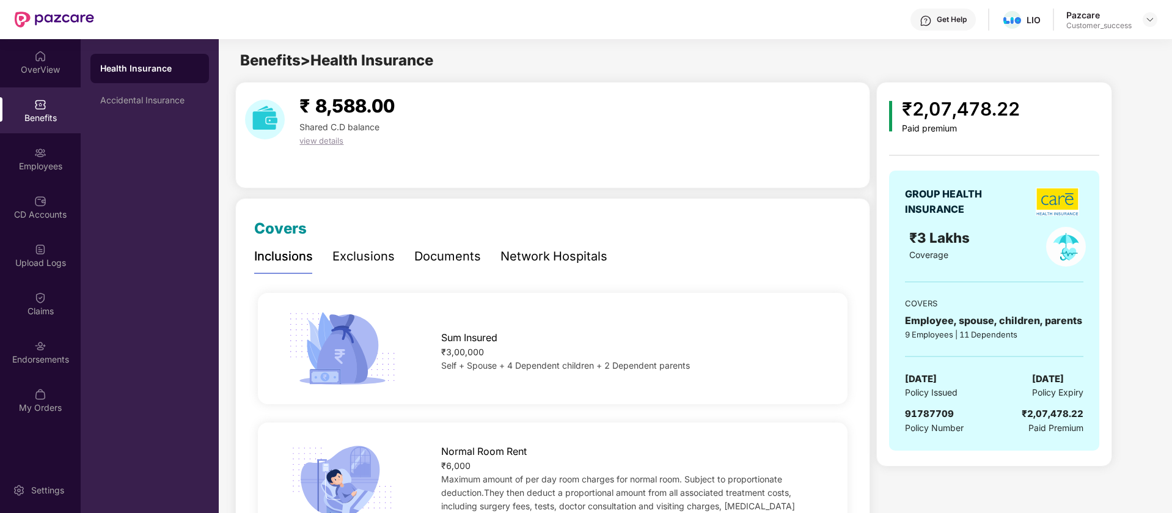
click at [935, 412] on span "91787709" at bounding box center [929, 414] width 49 height 12
copy span "91787709"
